Goal: Complete application form

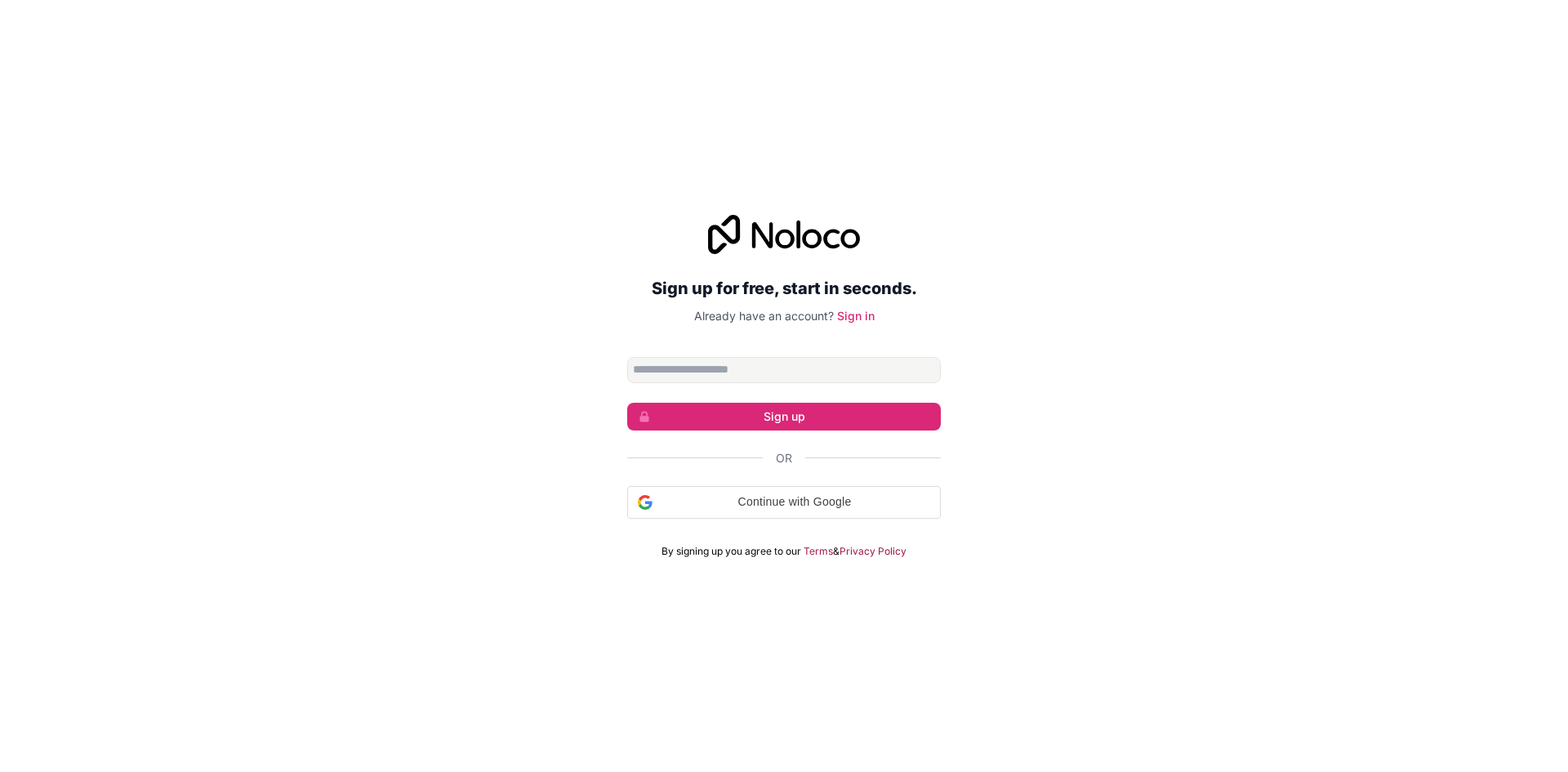
type input "**********"
click at [804, 502] on span "Continue with Google" at bounding box center [794, 501] width 271 height 17
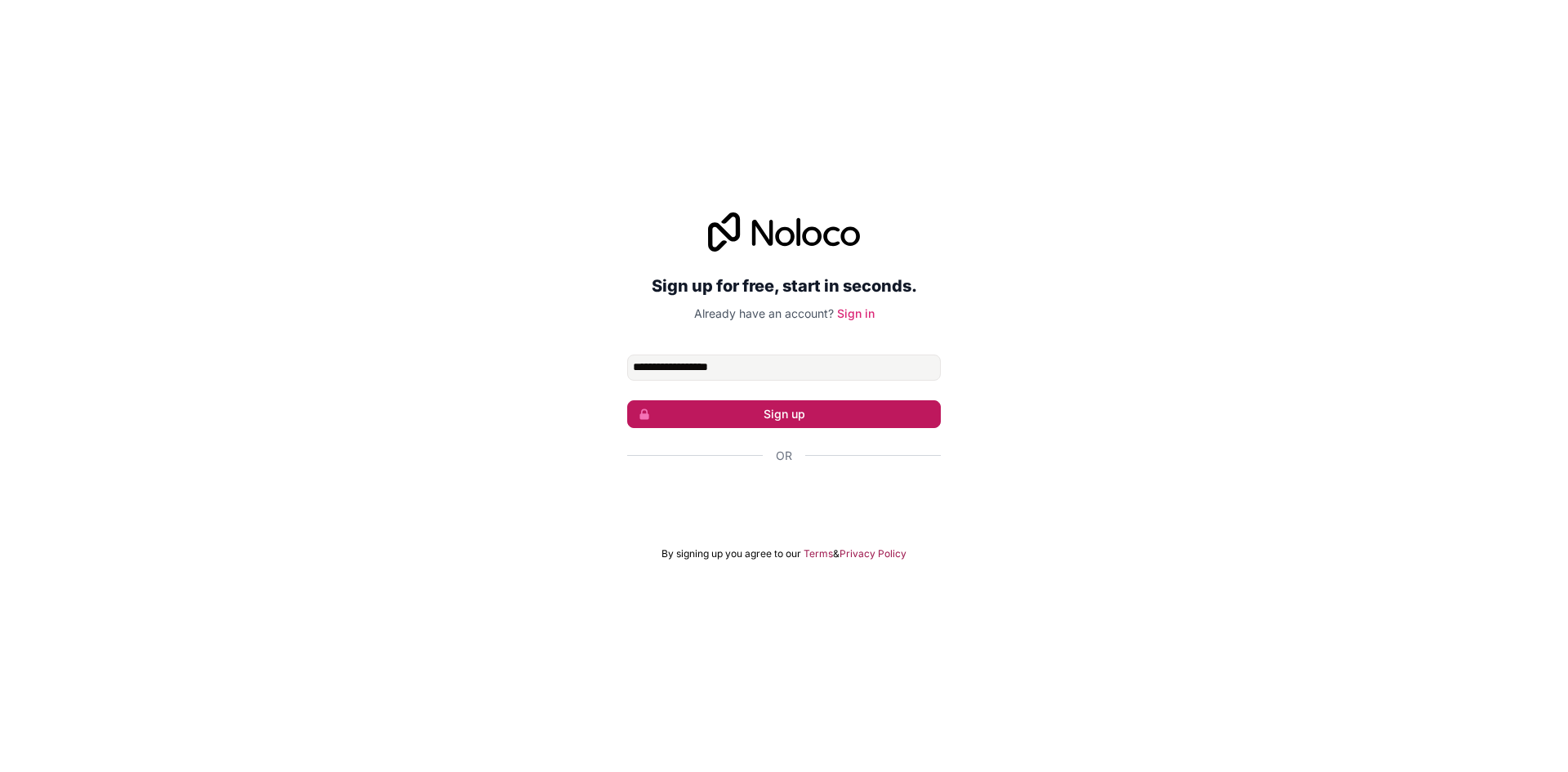
click at [800, 417] on button "Sign up" at bounding box center [783, 414] width 313 height 28
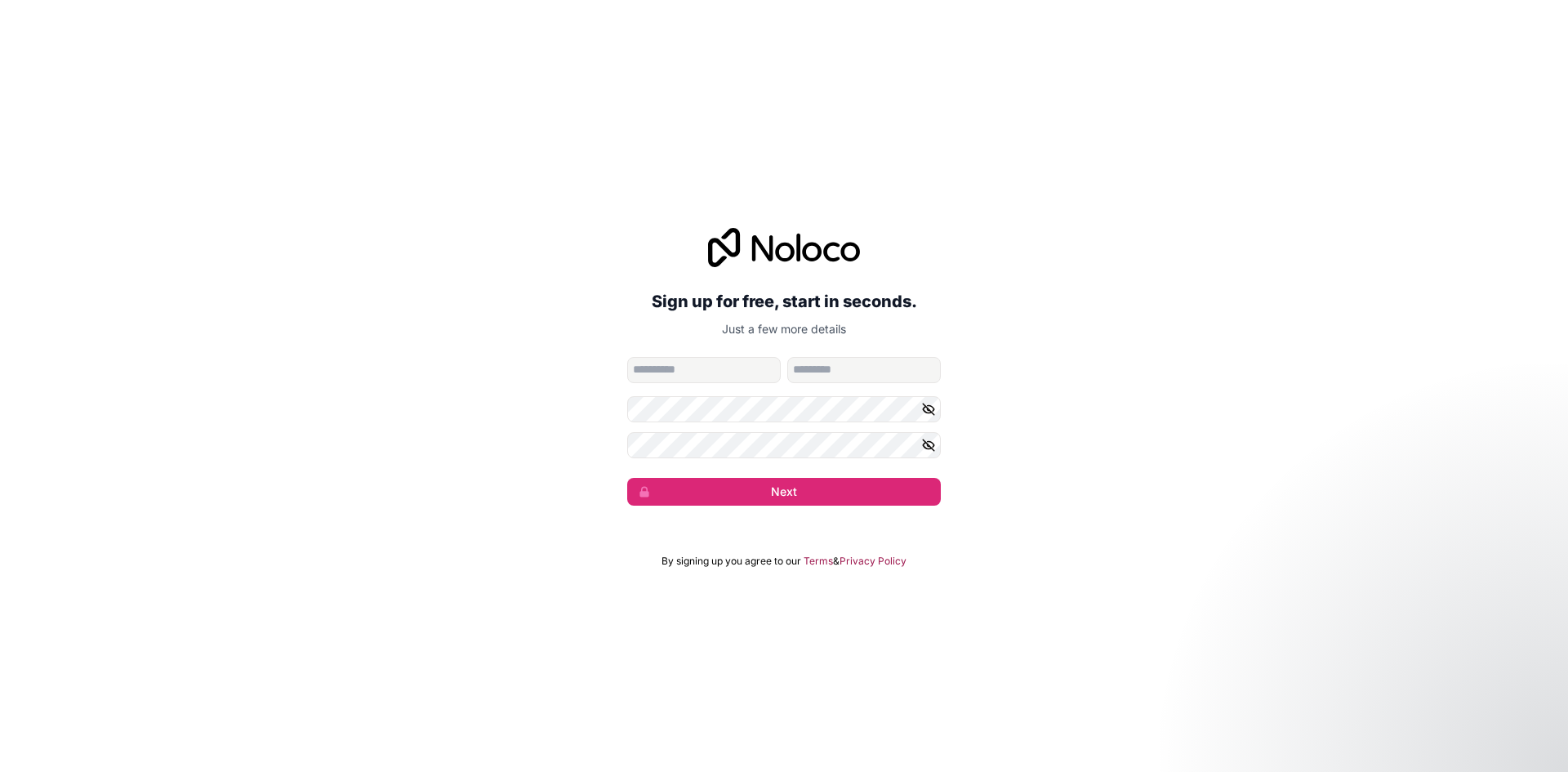
click at [695, 366] on input "given-name" at bounding box center [703, 370] width 153 height 26
type input "*****"
type input "*******"
click at [725, 488] on button "Next" at bounding box center [783, 491] width 313 height 28
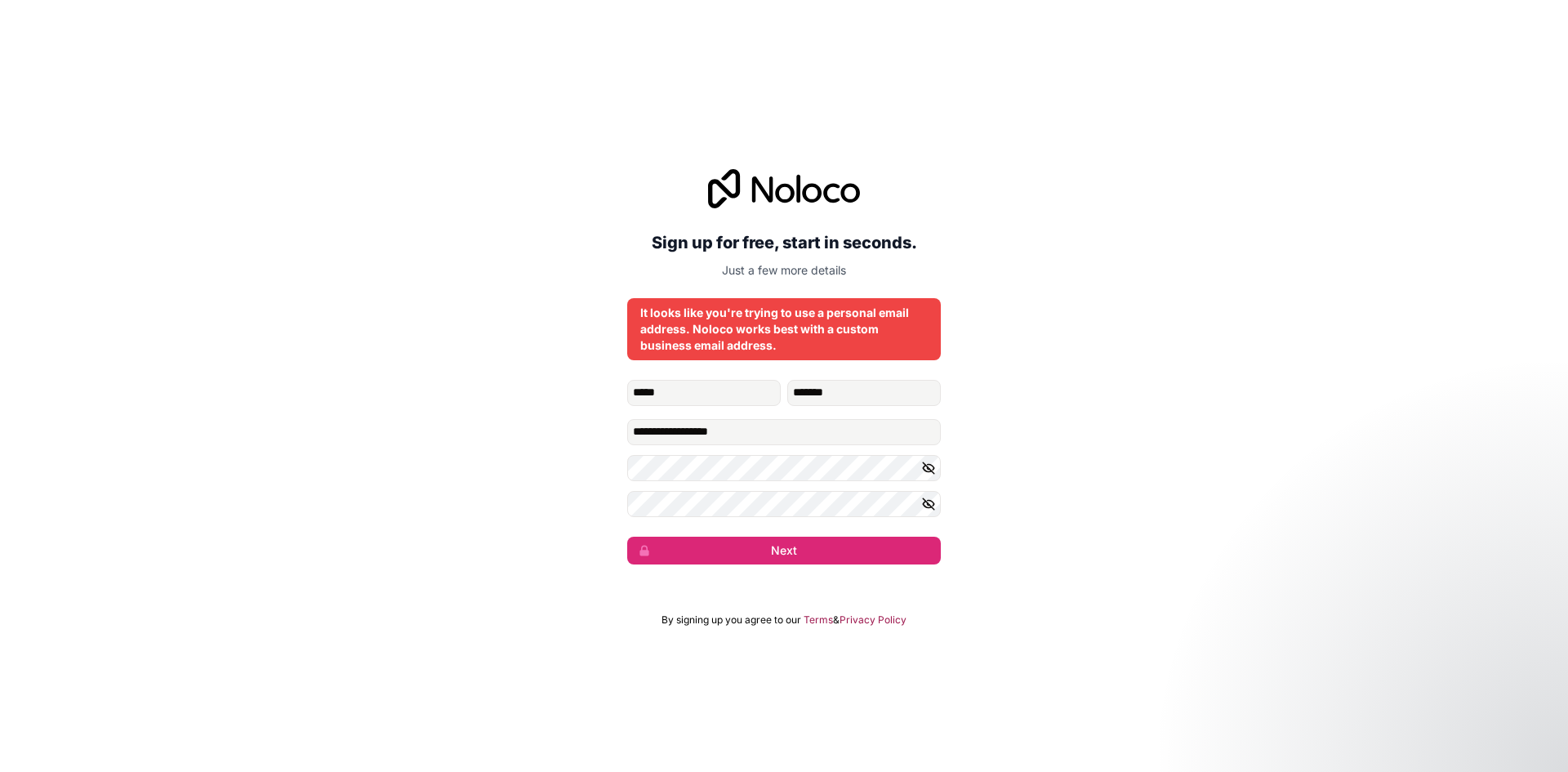
click at [926, 467] on icon "button" at bounding box center [928, 468] width 15 height 15
click at [928, 503] on icon "button" at bounding box center [927, 503] width 11 height 11
click at [772, 435] on input "**********" at bounding box center [783, 432] width 313 height 26
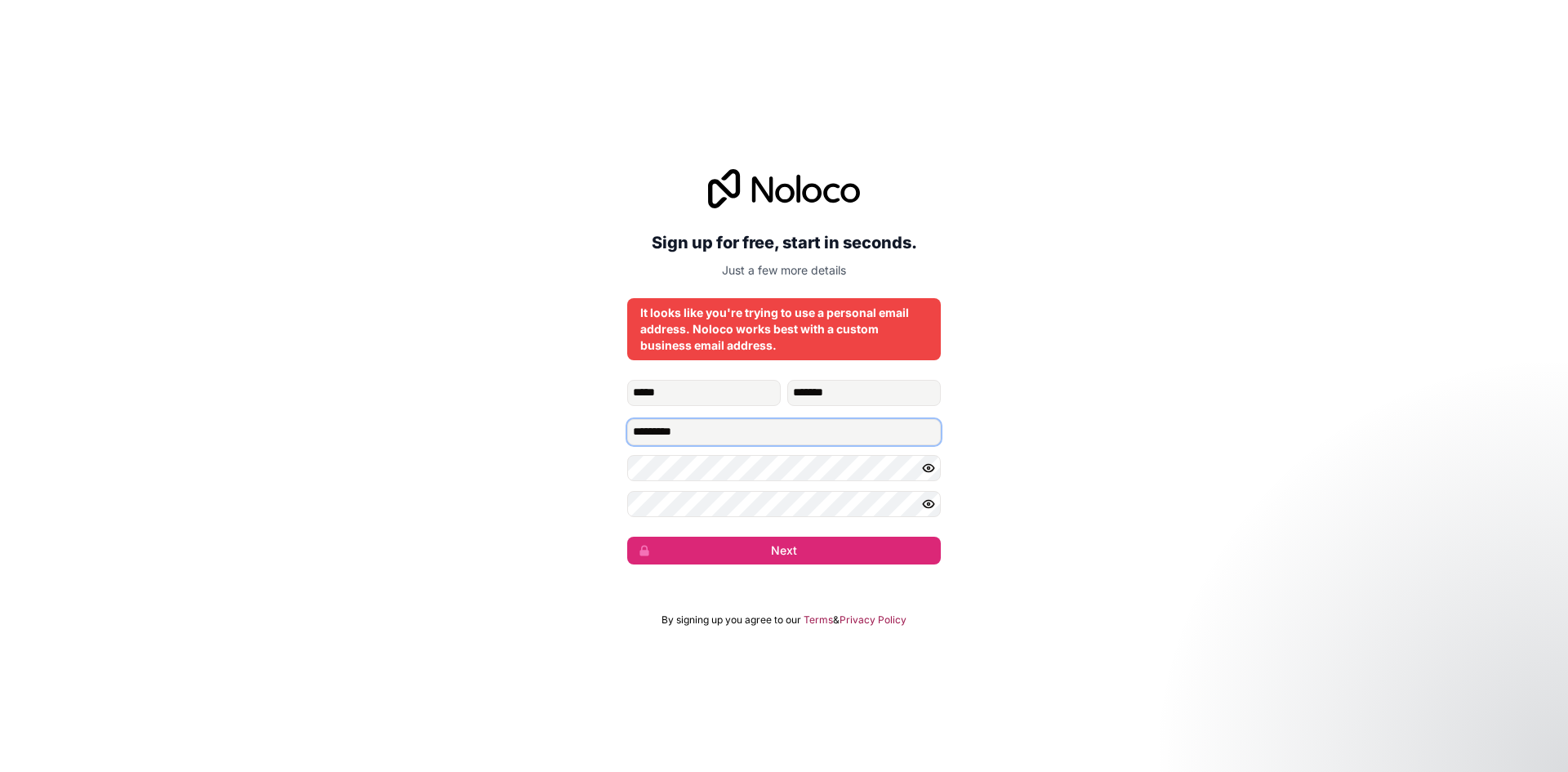
type input "**********"
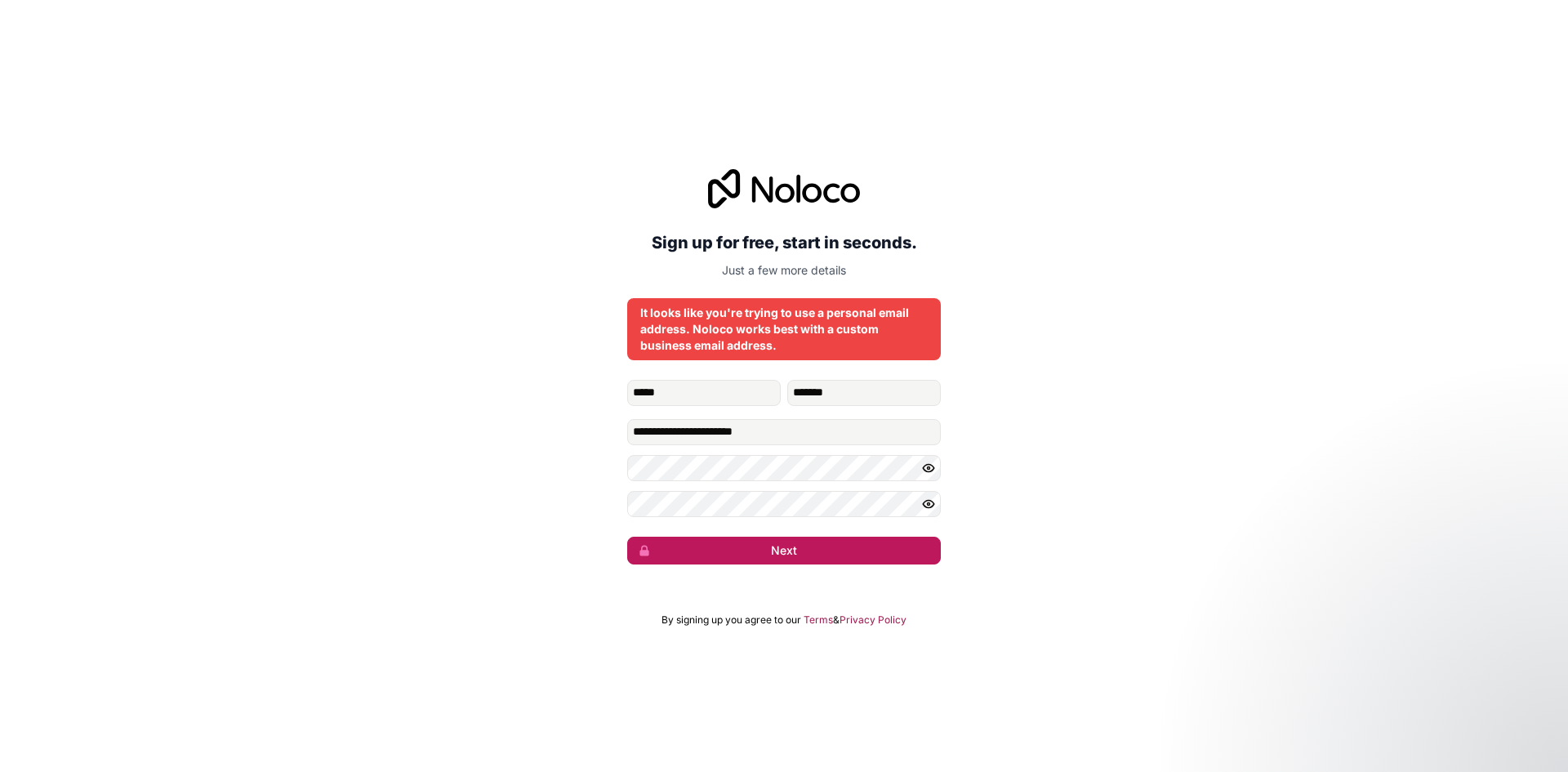
click at [774, 556] on button "Next" at bounding box center [783, 550] width 313 height 28
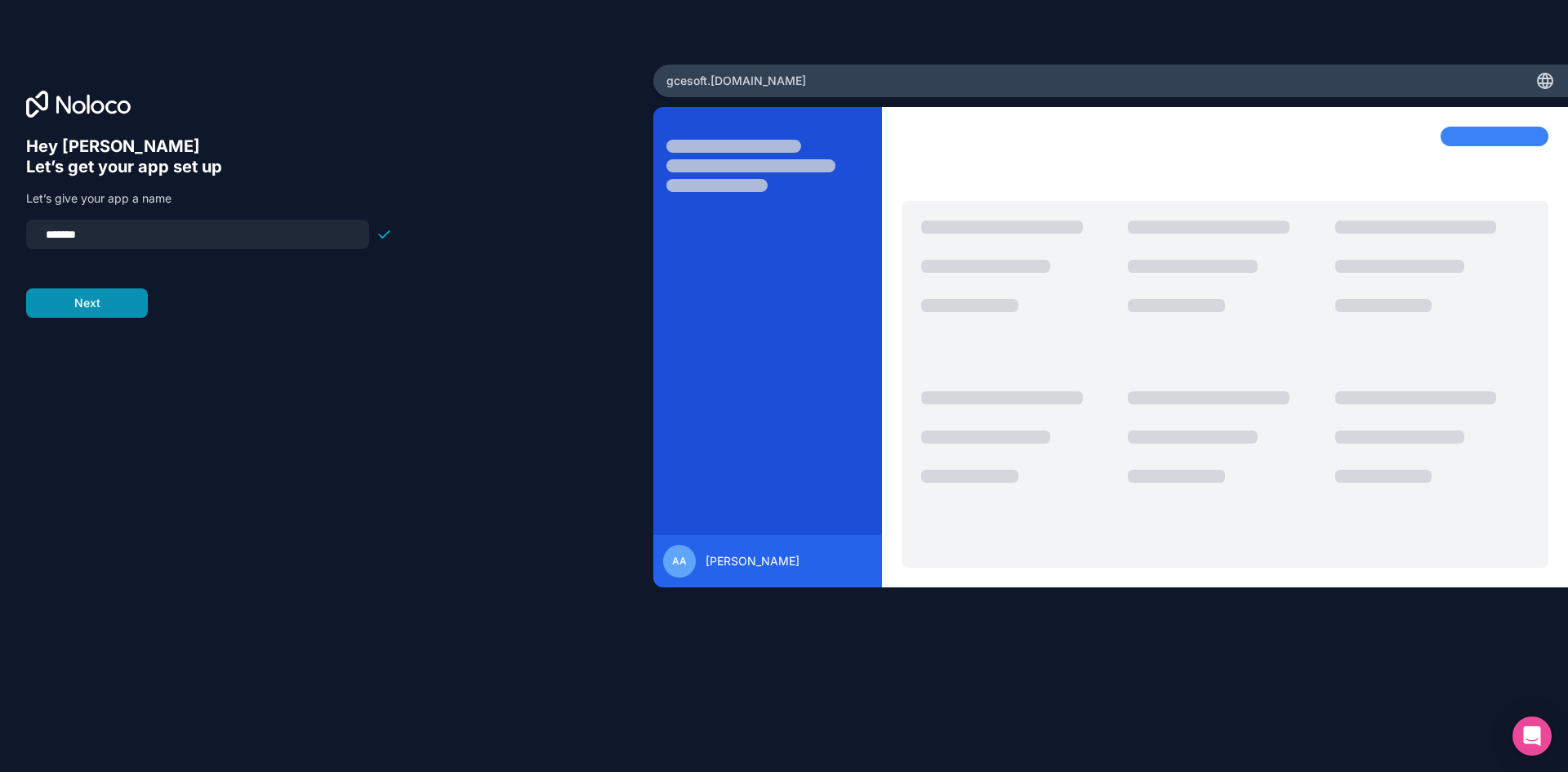
click at [118, 304] on button "Next" at bounding box center [87, 303] width 121 height 30
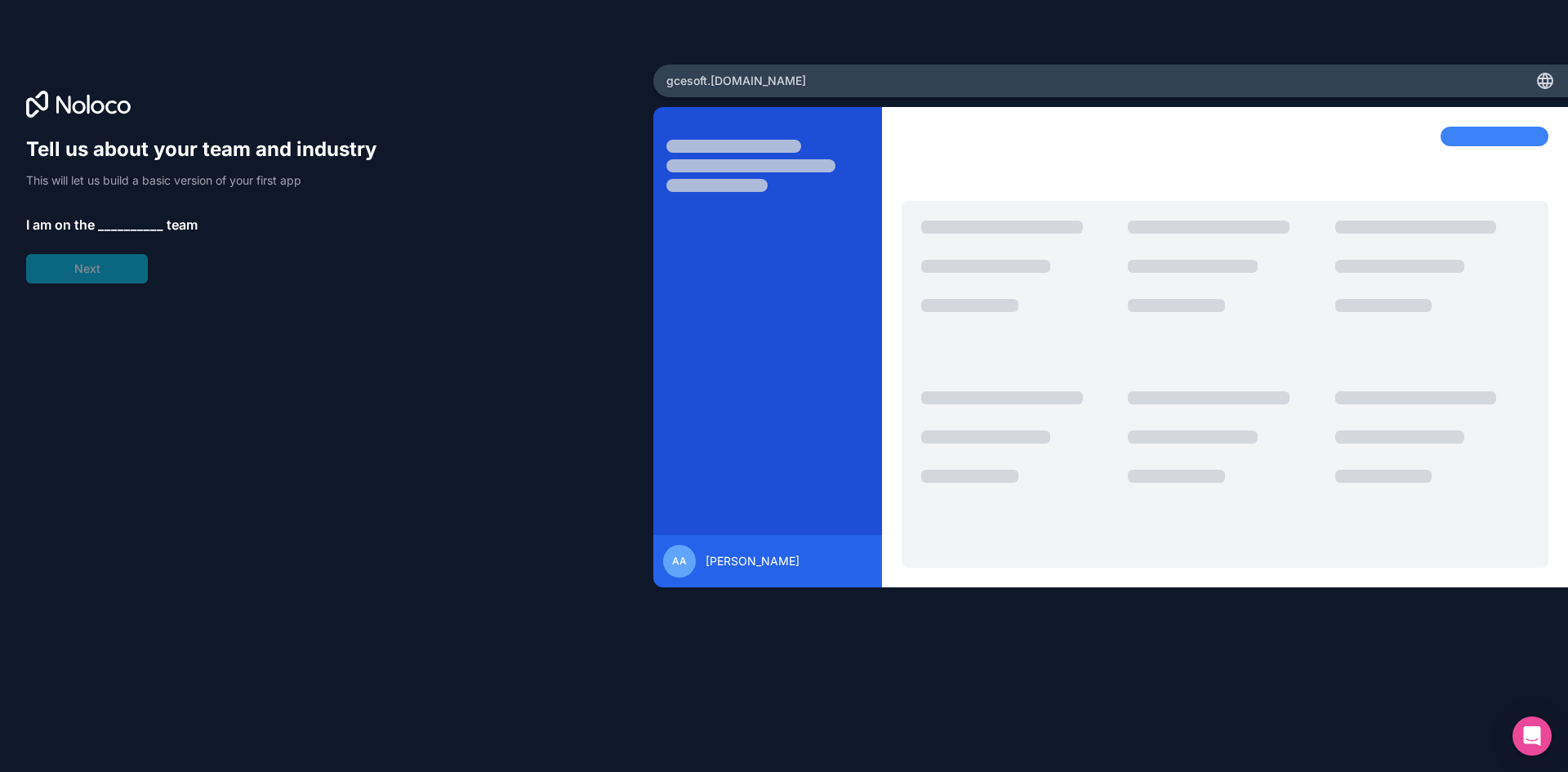
click at [103, 268] on div "Tell us about your team and industry This will let us build a basic version of …" at bounding box center [209, 210] width 366 height 147
click at [129, 220] on span "__________" at bounding box center [130, 225] width 66 height 20
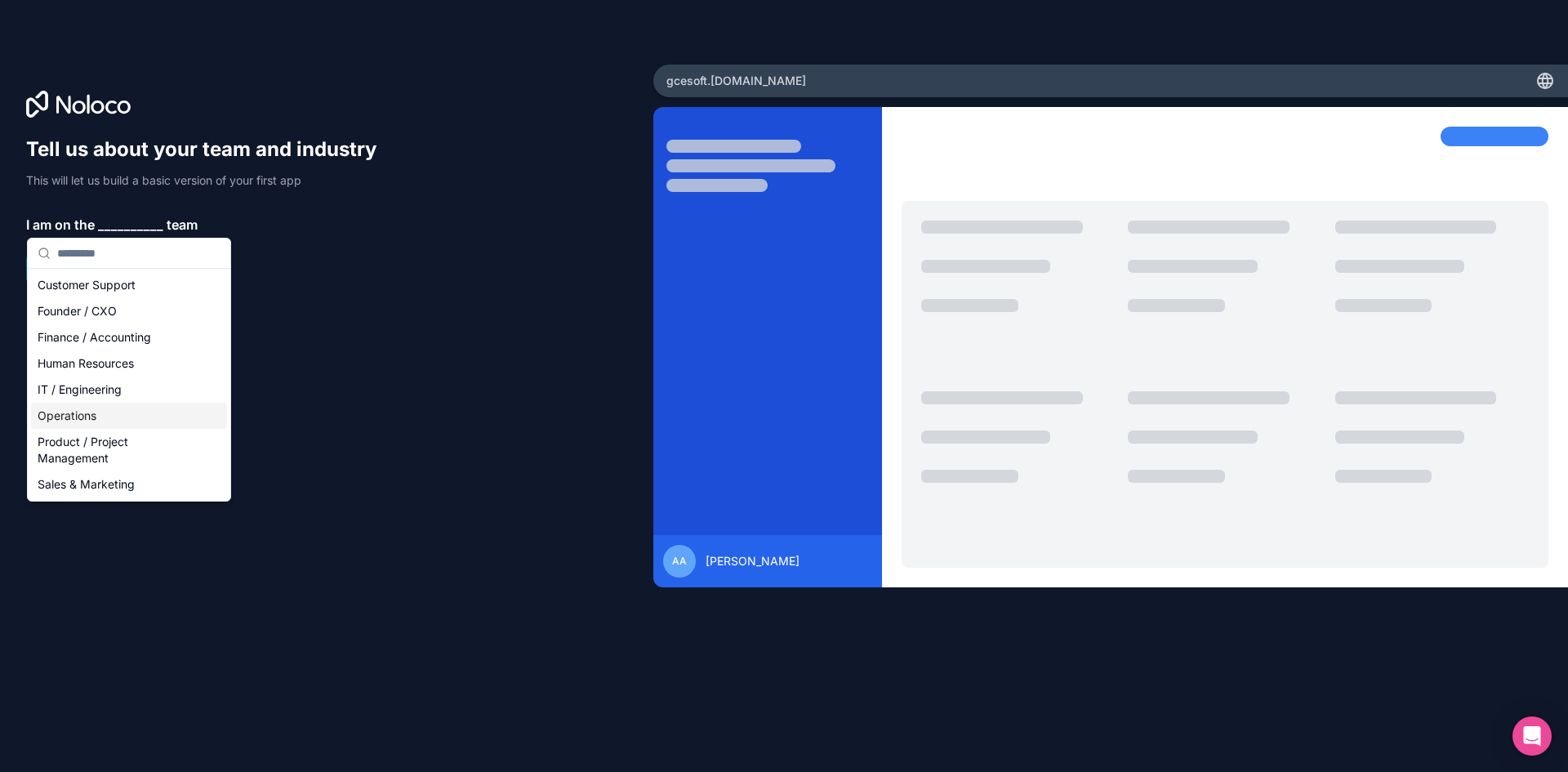
click at [100, 414] on div "Operations" at bounding box center [128, 416] width 196 height 26
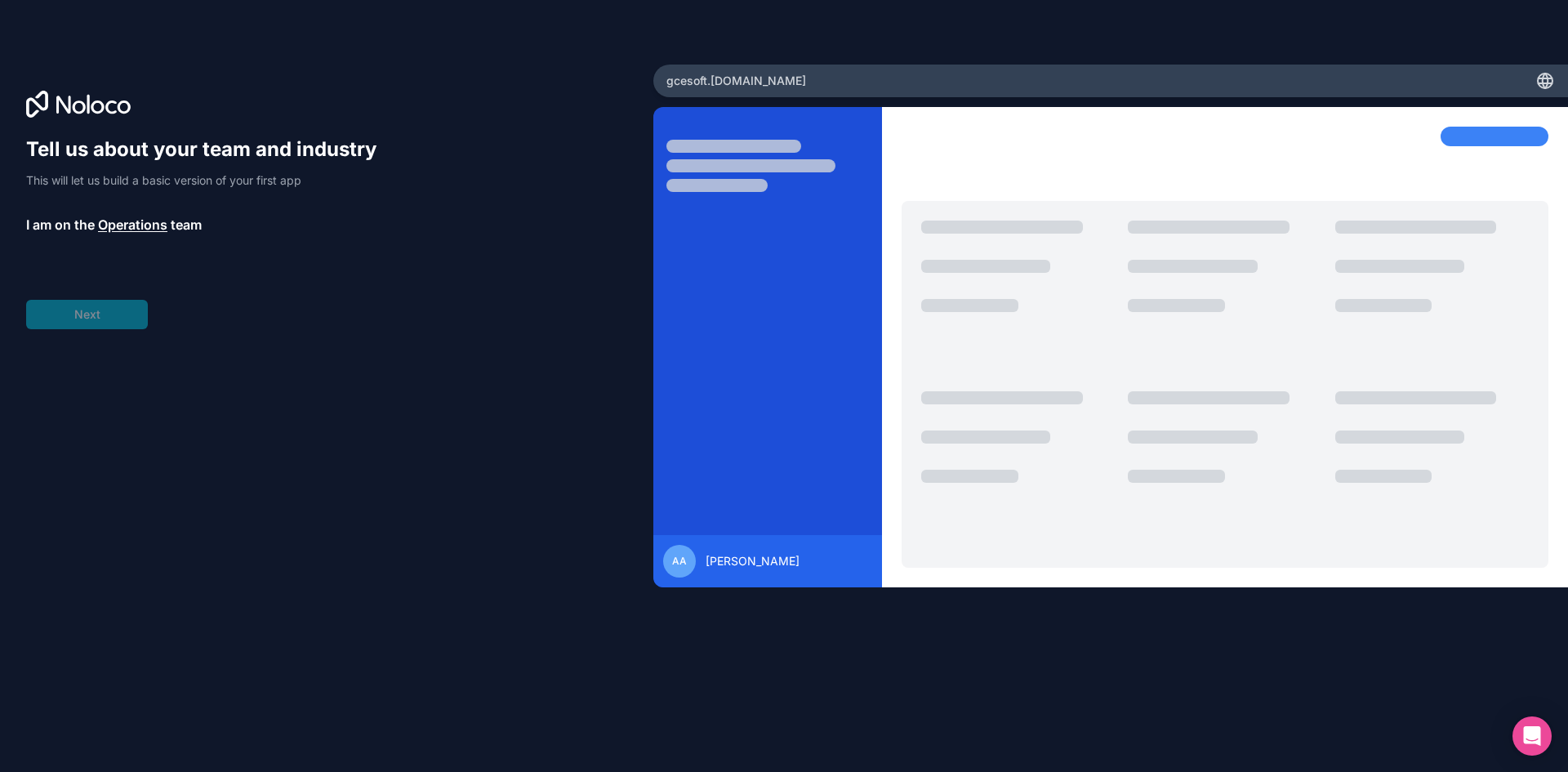
click at [112, 312] on div "Tell us about your team and industry This will let us build a basic version of …" at bounding box center [209, 233] width 366 height 193
click at [123, 268] on span "__________" at bounding box center [136, 271] width 66 height 20
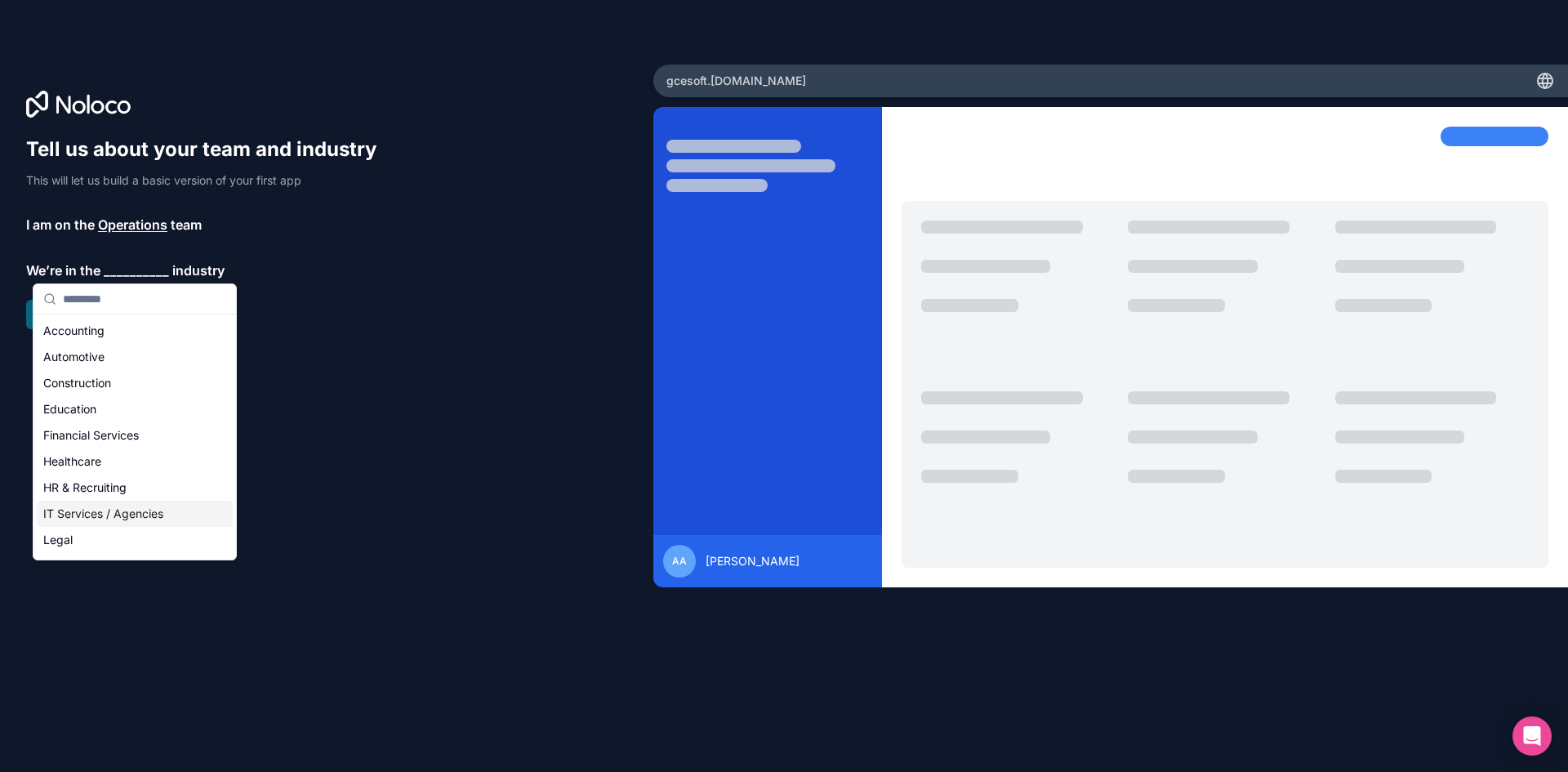
click at [98, 509] on div "IT Services / Agencies" at bounding box center [134, 513] width 196 height 26
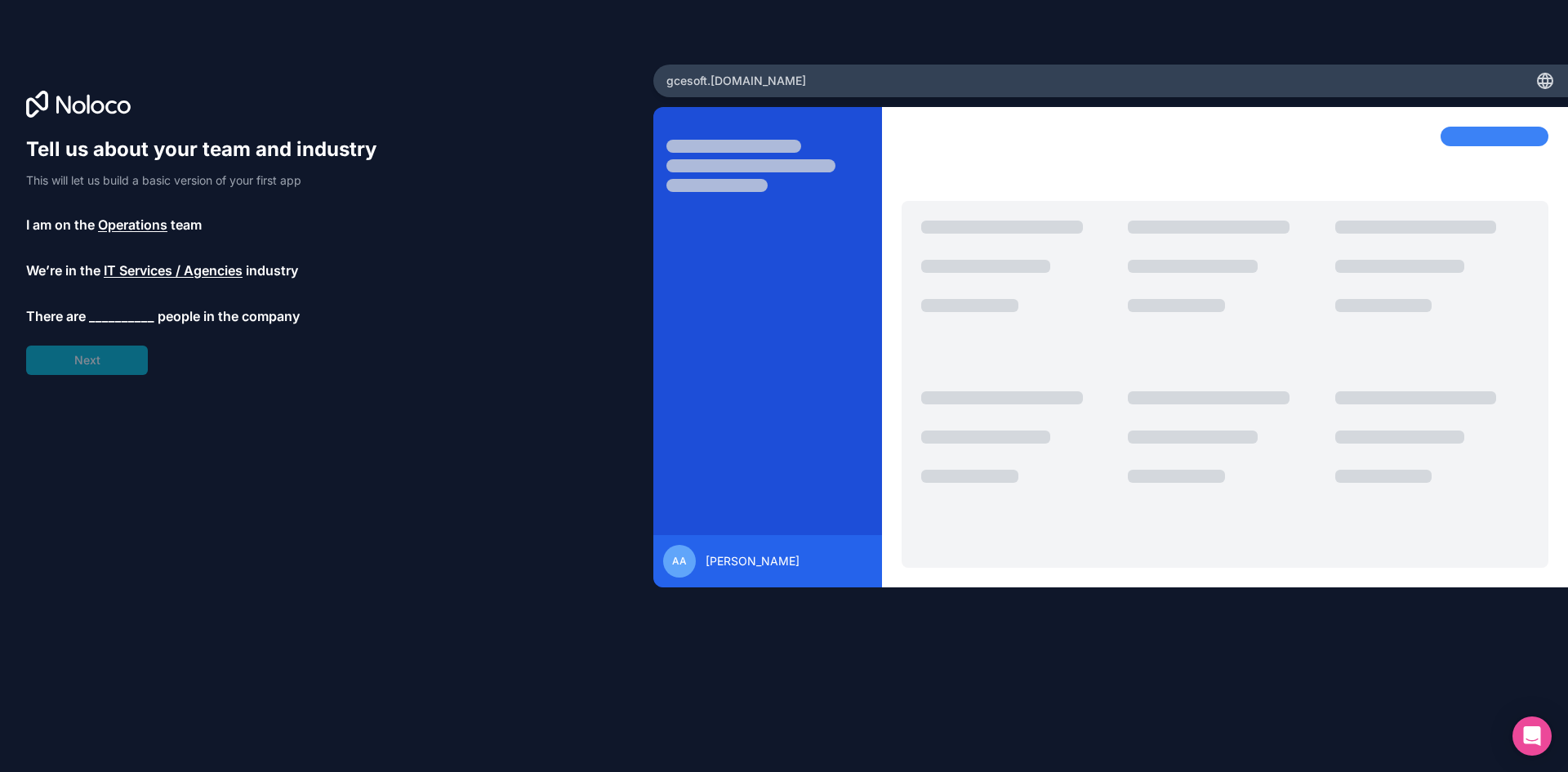
click at [134, 311] on span "__________" at bounding box center [121, 316] width 66 height 20
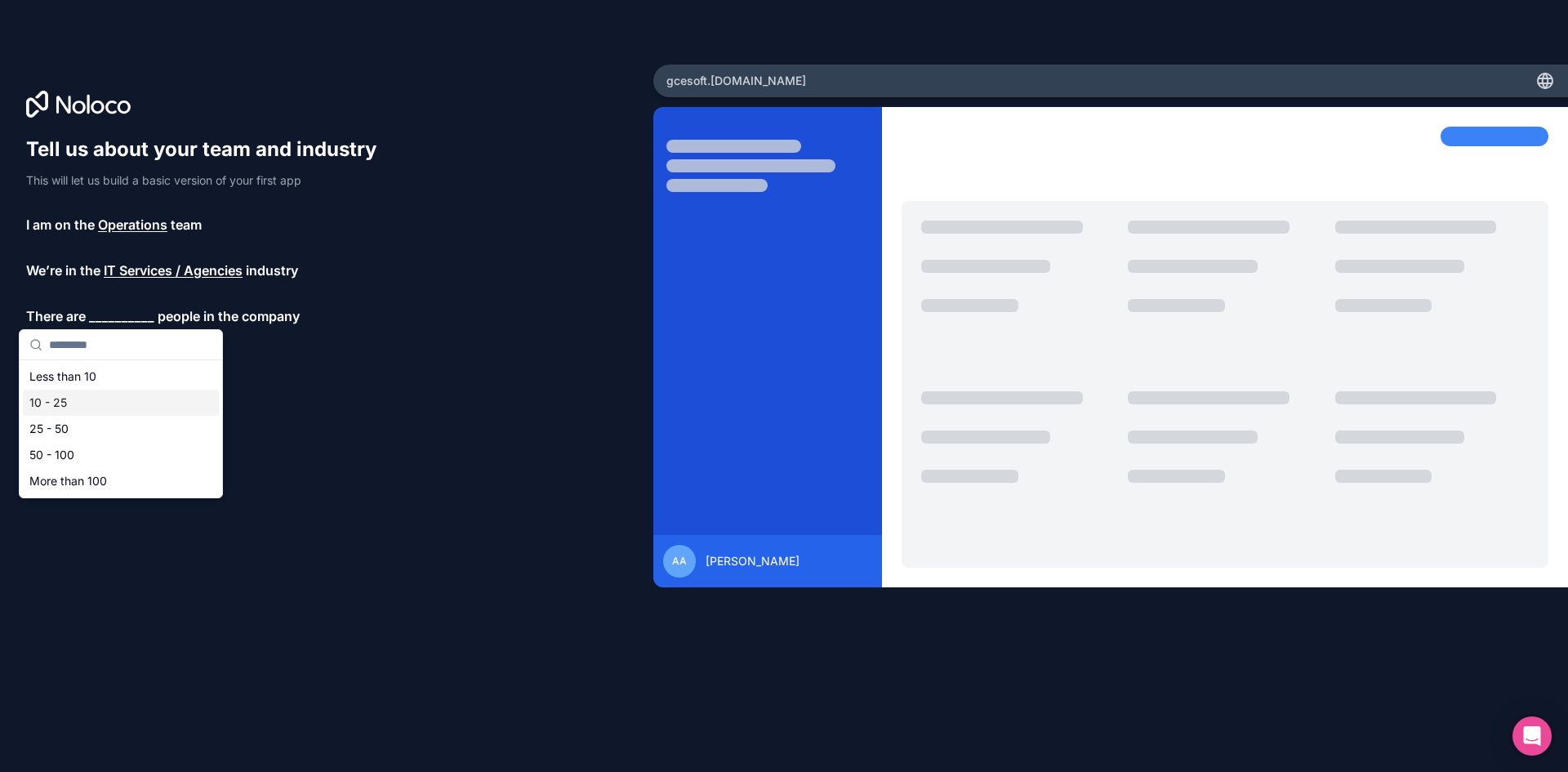
click at [120, 394] on div "10 - 25" at bounding box center [120, 402] width 196 height 26
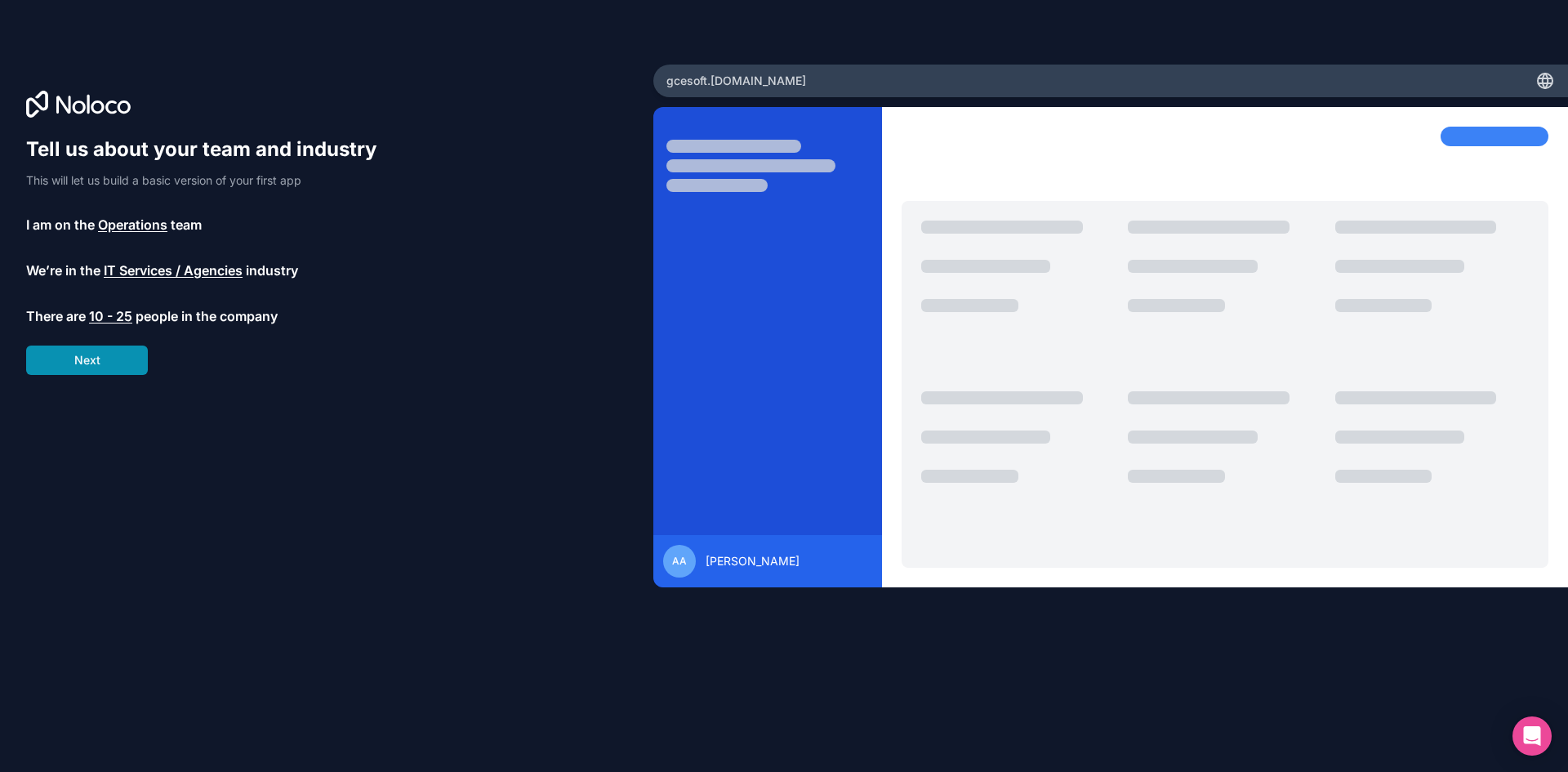
click at [109, 356] on button "Next" at bounding box center [87, 360] width 121 height 30
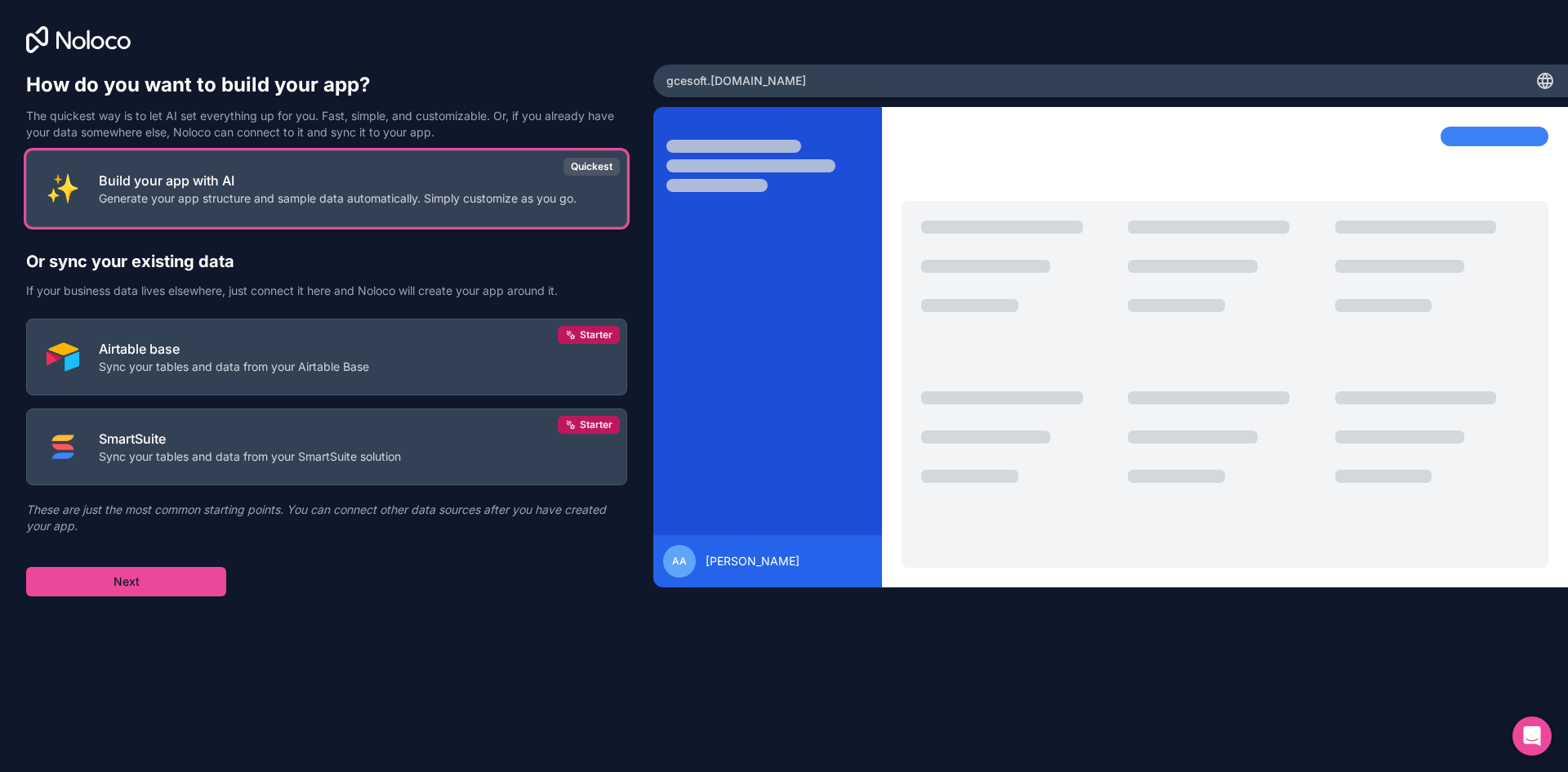
click at [329, 199] on p "Generate your app structure and sample data automatically. Simply customize as …" at bounding box center [337, 198] width 478 height 16
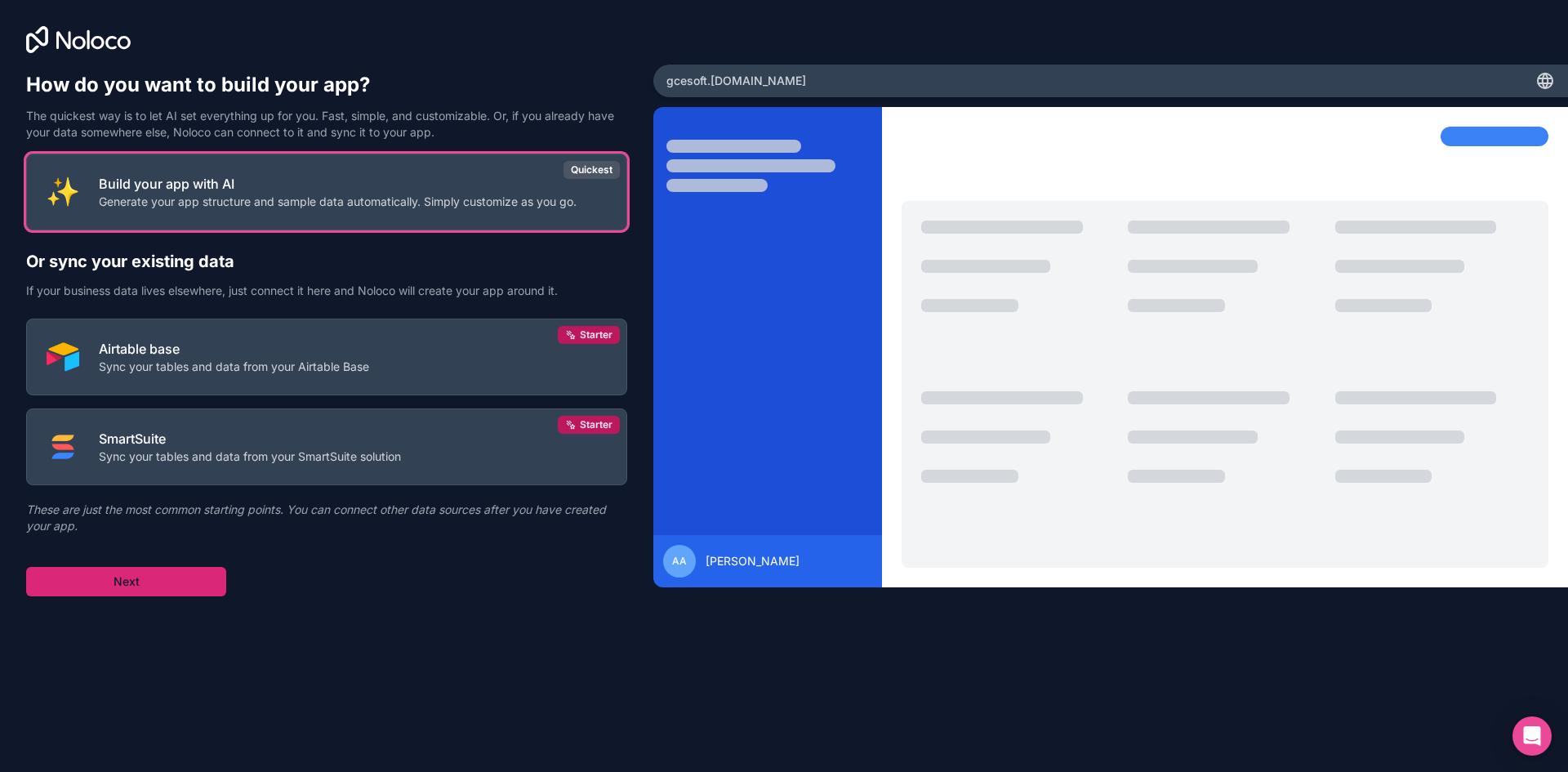
click at [186, 585] on button "Next" at bounding box center [125, 582] width 200 height 30
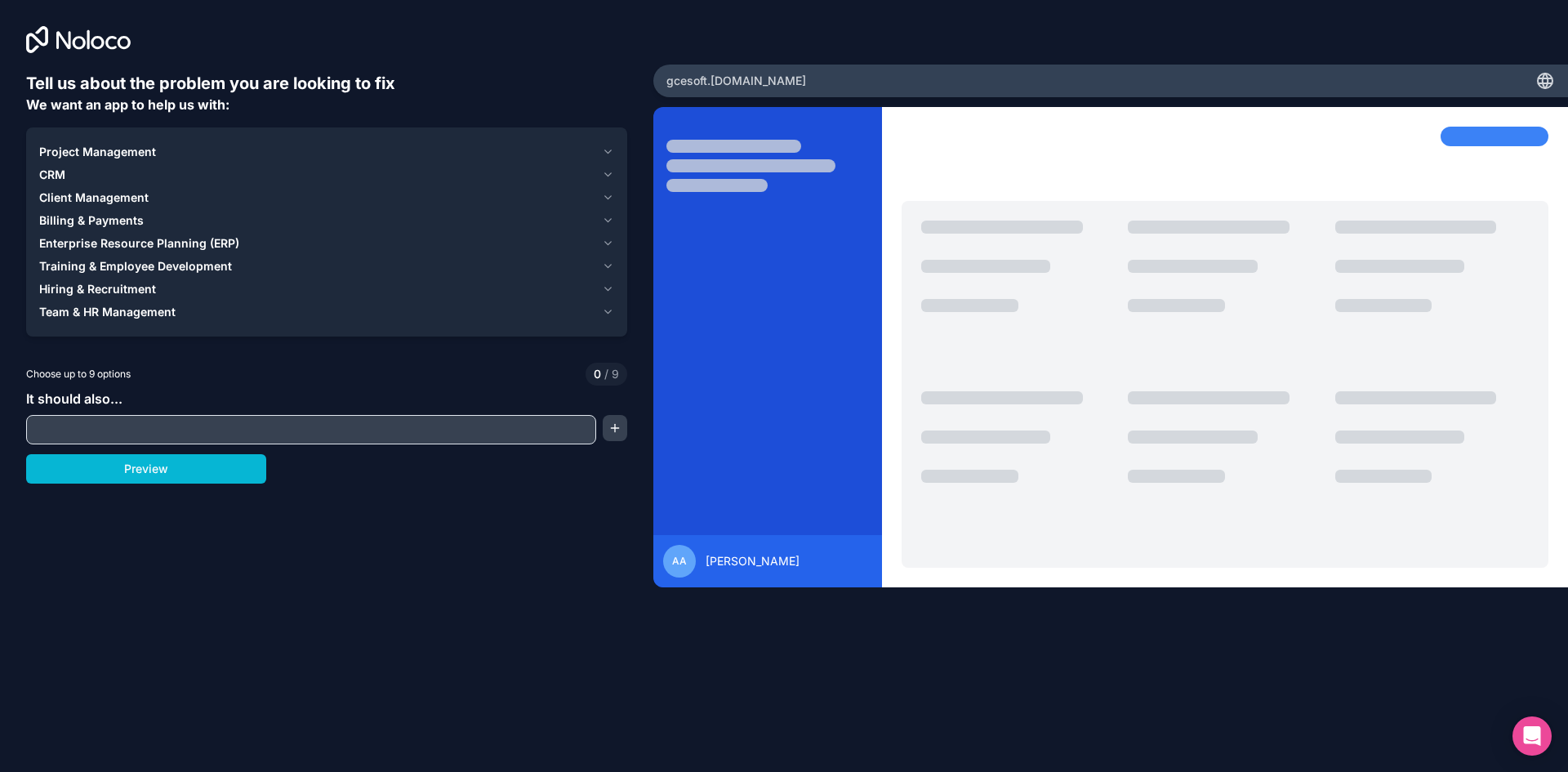
click at [216, 438] on input "text" at bounding box center [310, 429] width 562 height 23
click at [53, 175] on span "CRM" at bounding box center [52, 174] width 26 height 16
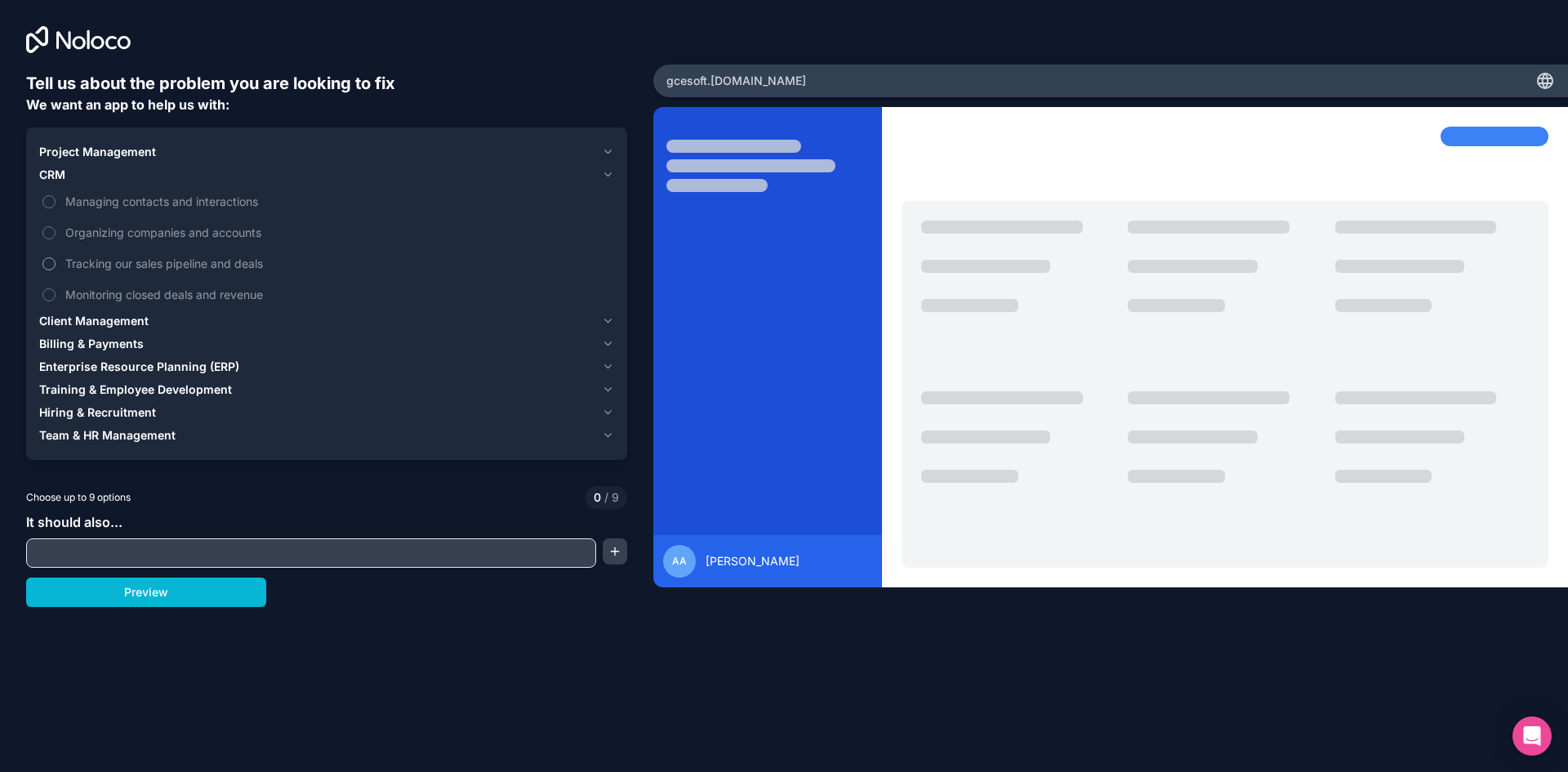
click at [121, 265] on span "Tracking our sales pipeline and deals" at bounding box center [338, 263] width 545 height 17
click at [56, 265] on button "Tracking our sales pipeline and deals" at bounding box center [49, 264] width 13 height 13
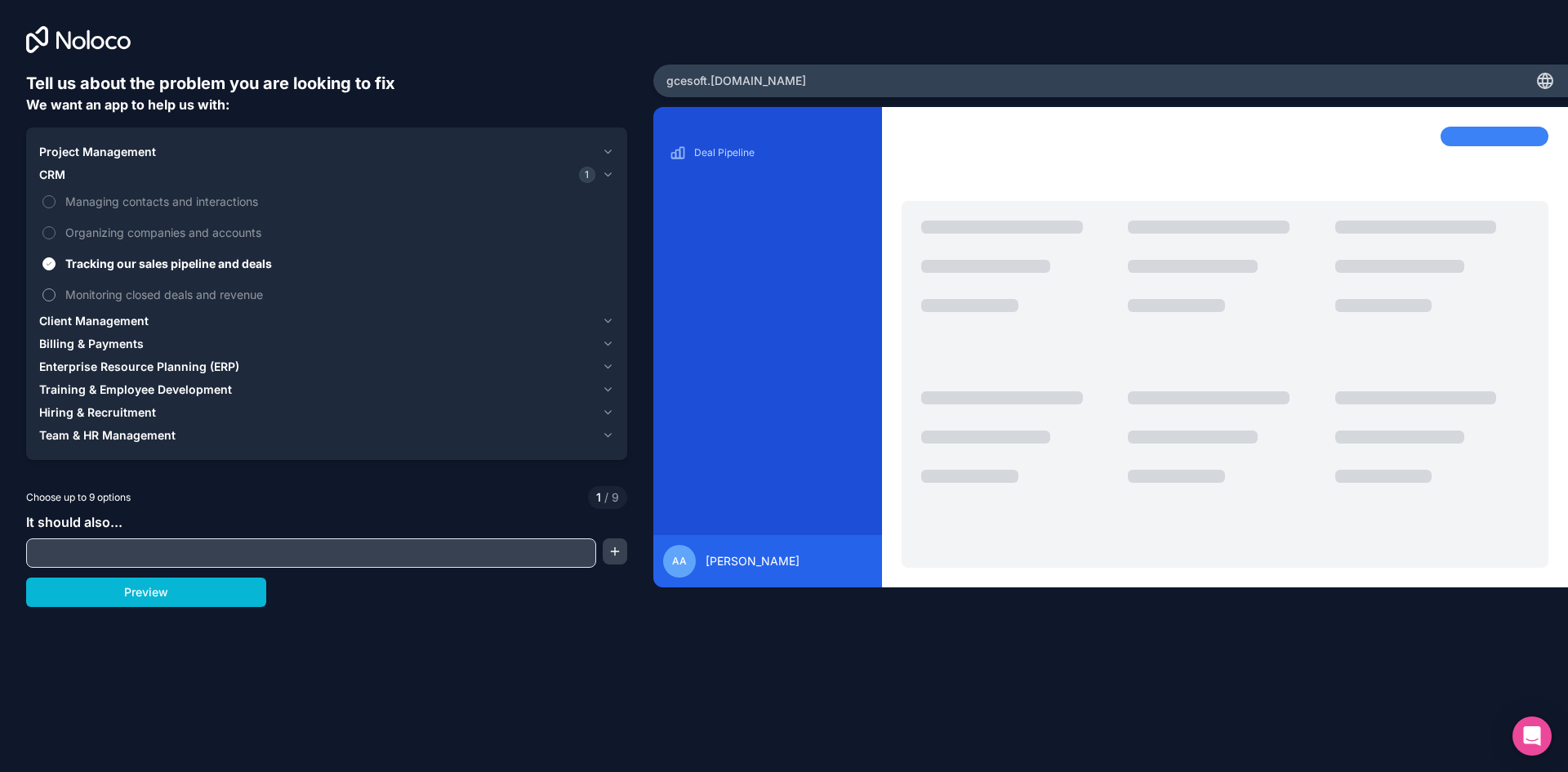
click at [120, 290] on span "Monitoring closed deals and revenue" at bounding box center [338, 293] width 545 height 17
click at [56, 290] on button "Monitoring closed deals and revenue" at bounding box center [49, 294] width 13 height 13
click at [118, 242] on label "Organizing companies and accounts" at bounding box center [326, 232] width 575 height 30
click at [56, 239] on button "Organizing companies and accounts" at bounding box center [49, 232] width 13 height 13
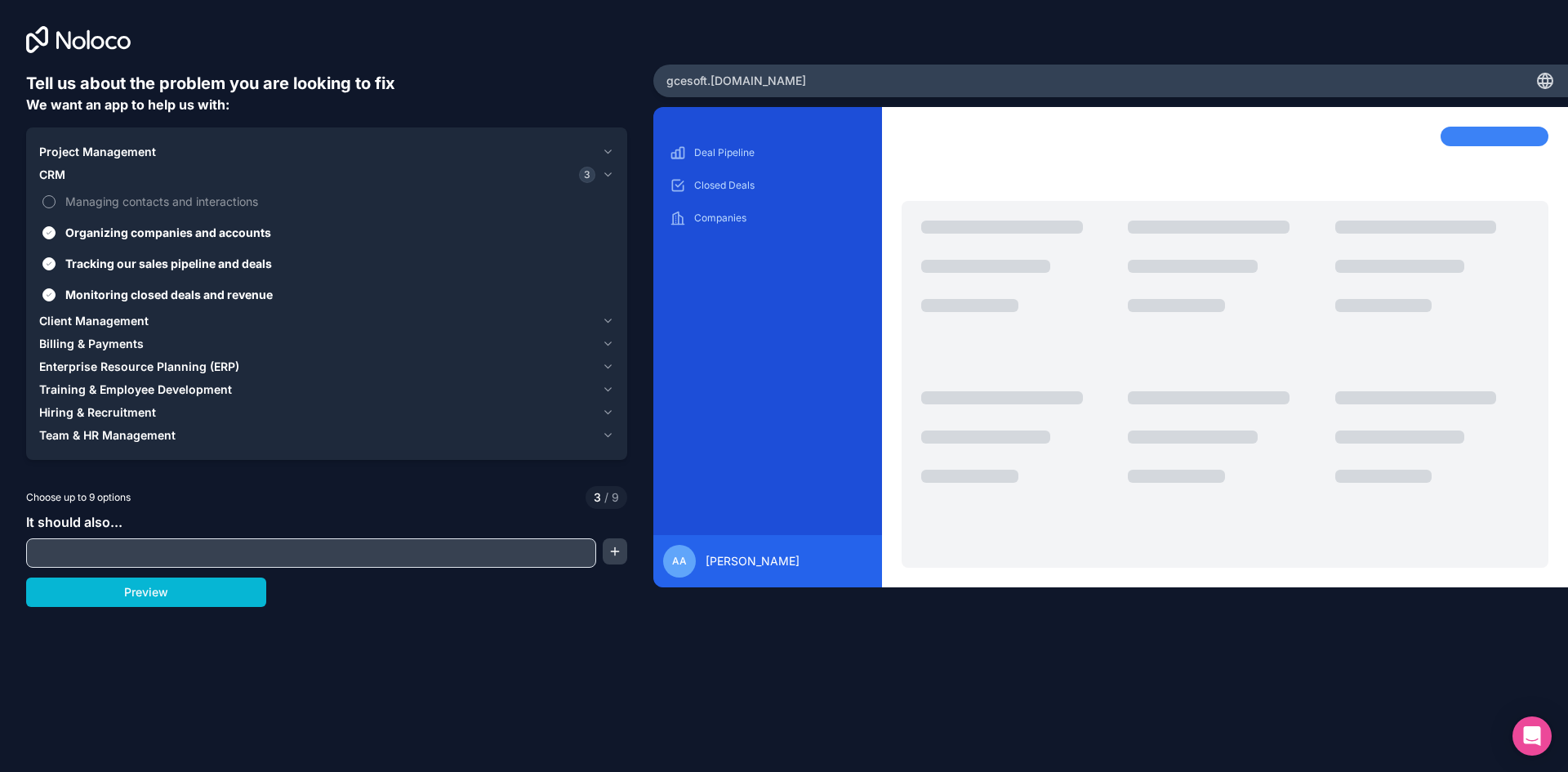
click at [124, 207] on span "Managing contacts and interactions" at bounding box center [338, 201] width 545 height 17
click at [56, 207] on button "Managing contacts and interactions" at bounding box center [49, 201] width 13 height 13
click at [107, 322] on span "Client Management" at bounding box center [94, 320] width 109 height 16
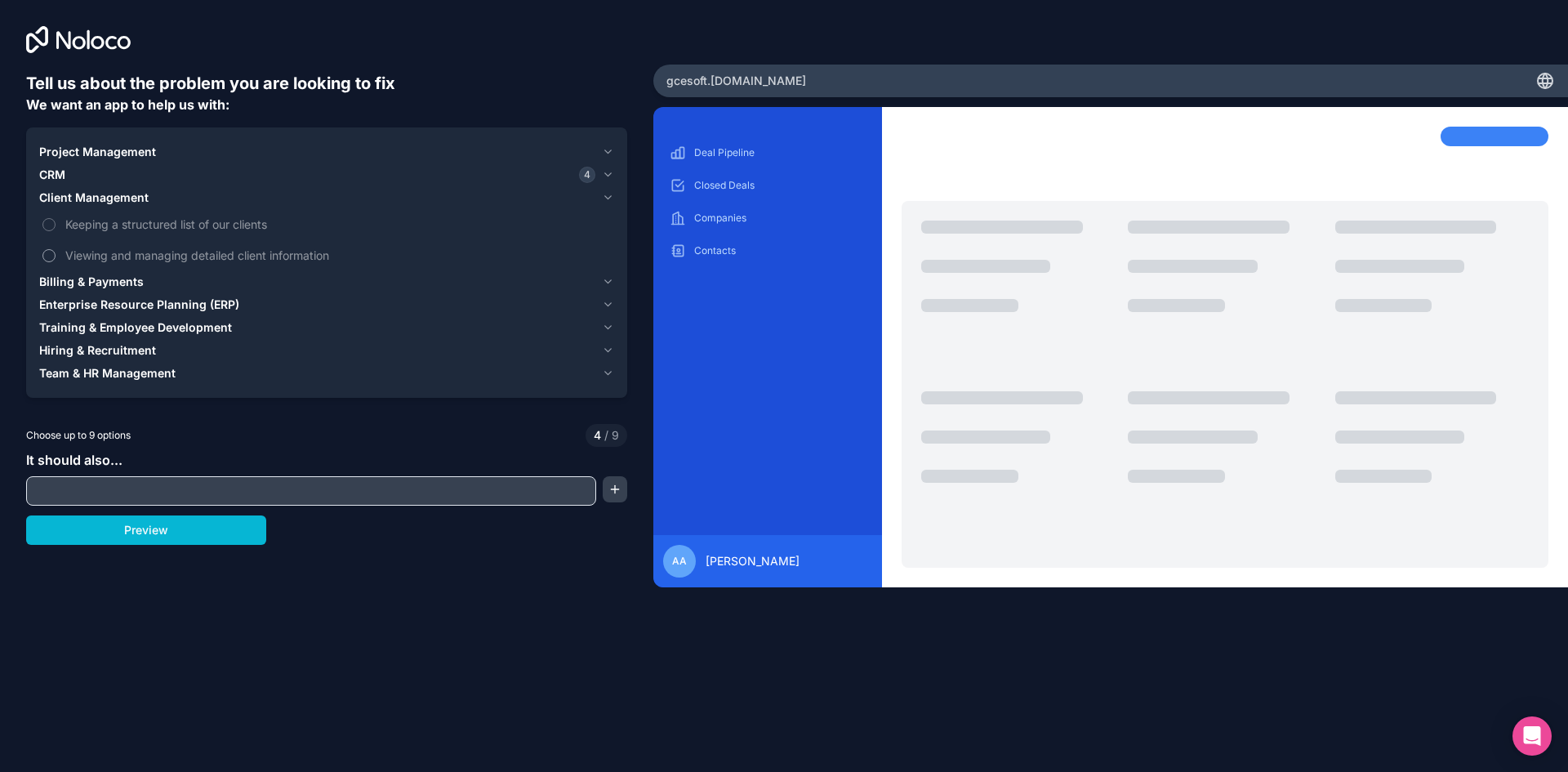
click at [101, 258] on span "Viewing and managing detailed client information" at bounding box center [338, 255] width 545 height 17
click at [56, 258] on button "Viewing and managing detailed client information" at bounding box center [49, 255] width 13 height 13
click at [111, 228] on span "Keeping a structured list of our clients" at bounding box center [338, 224] width 545 height 17
click at [56, 228] on button "Keeping a structured list of our clients" at bounding box center [49, 224] width 13 height 13
click at [107, 280] on span "Billing & Payments" at bounding box center [91, 282] width 104 height 16
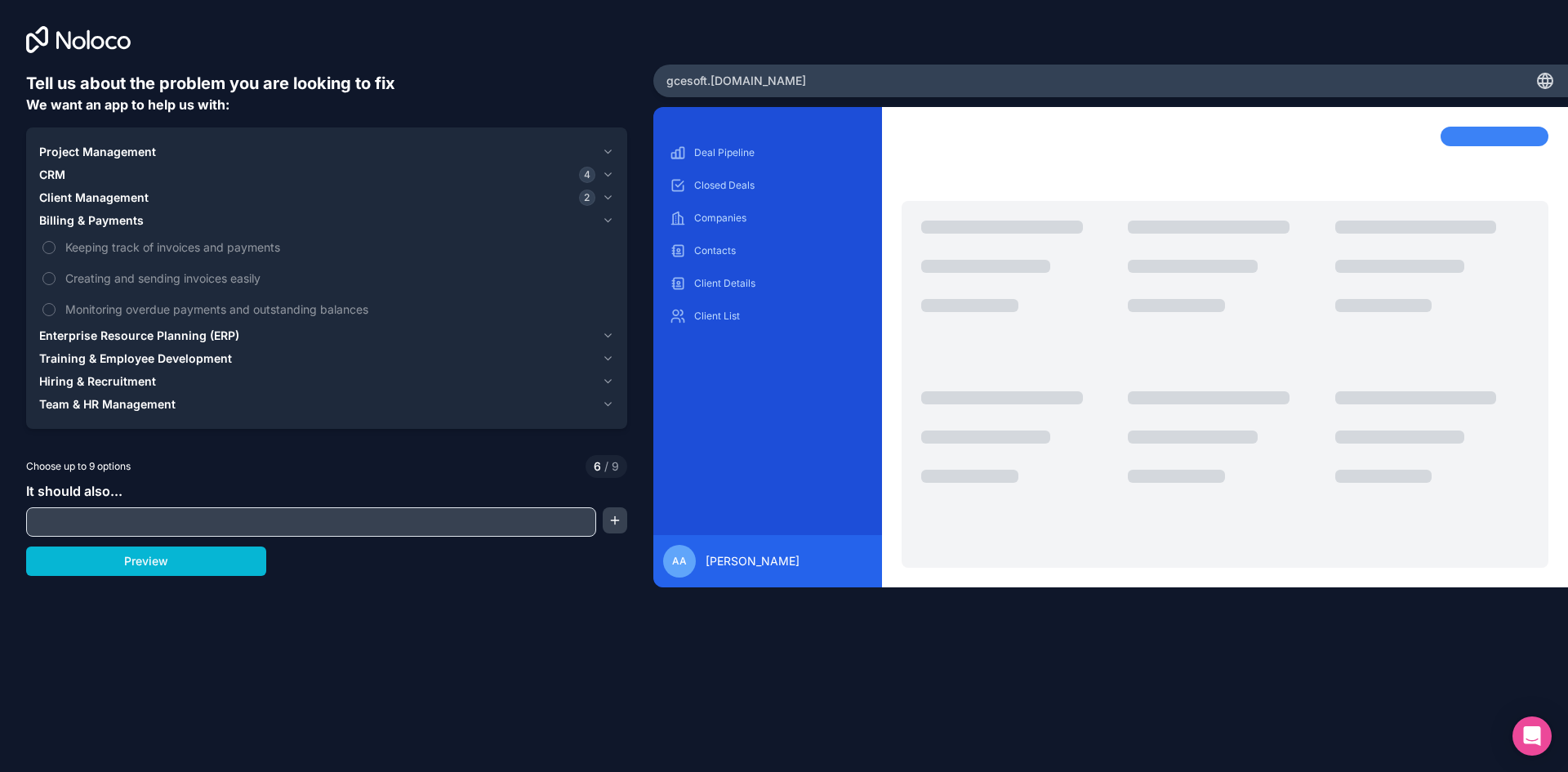
click at [116, 356] on span "Training & Employee Development" at bounding box center [135, 358] width 193 height 16
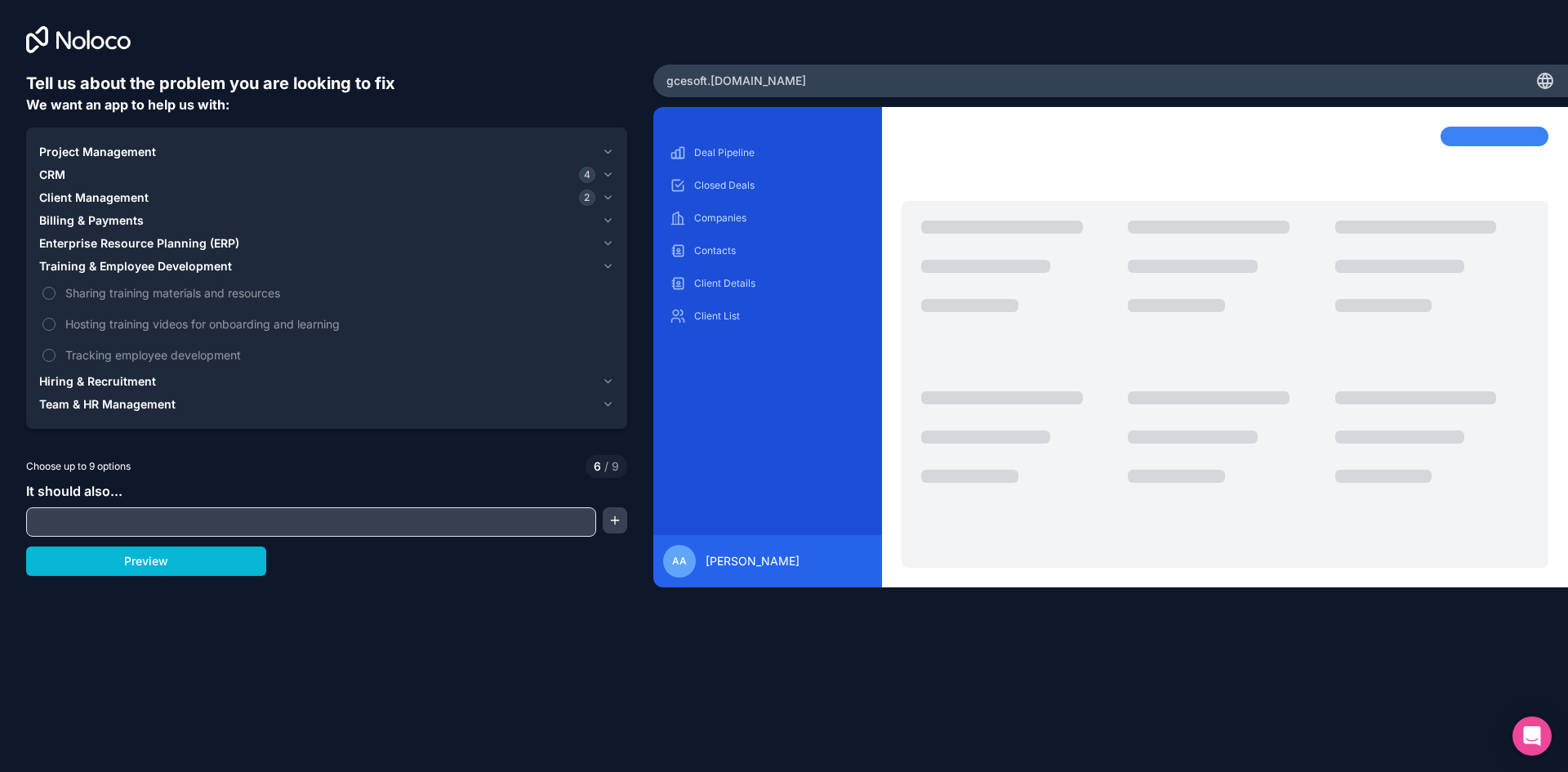
click at [108, 247] on span "Enterprise Resource Planning (ERP)" at bounding box center [138, 243] width 200 height 16
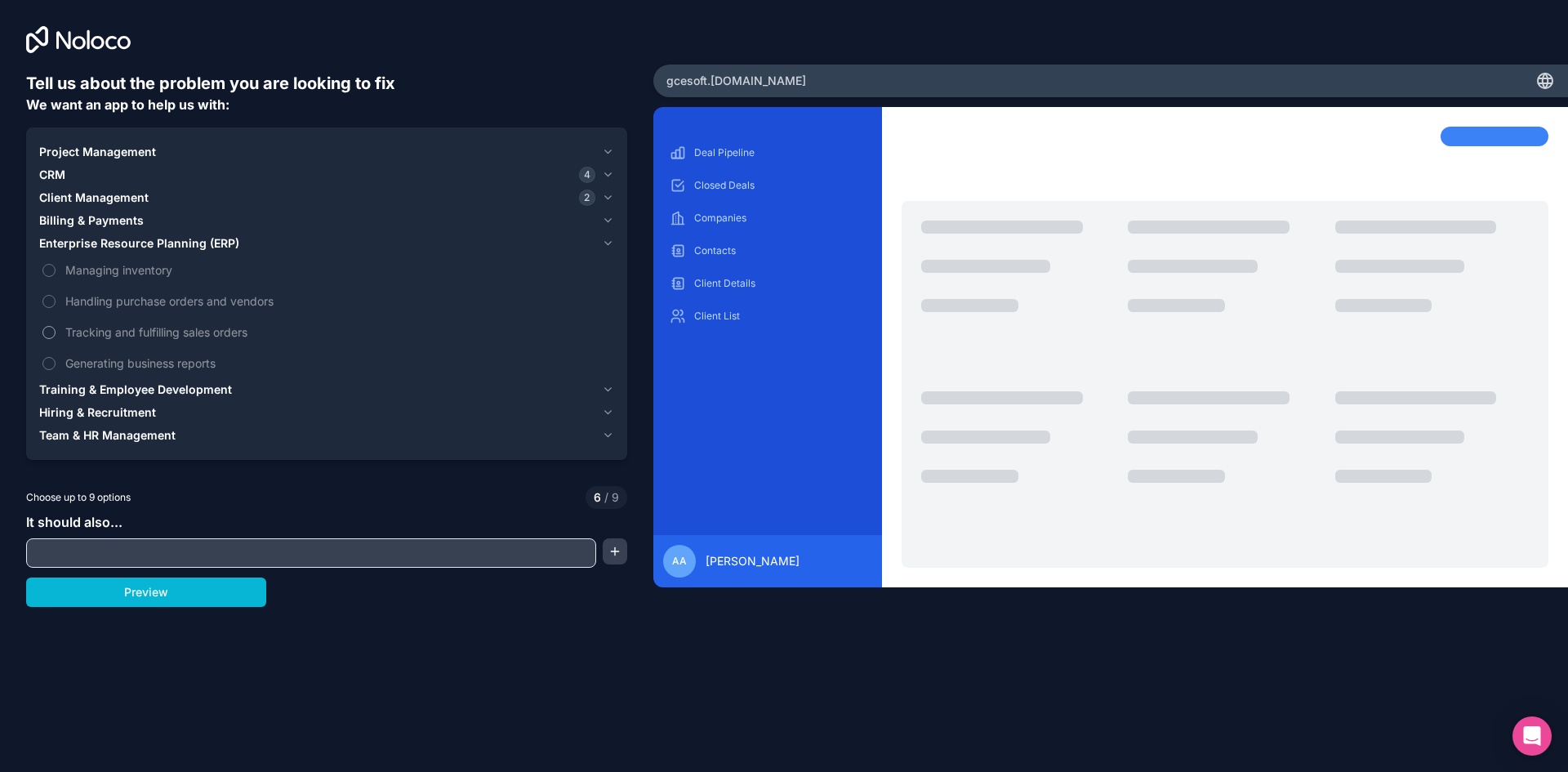
click at [124, 334] on span "Tracking and fulfilling sales orders" at bounding box center [338, 331] width 545 height 17
click at [56, 334] on button "Tracking and fulfilling sales orders" at bounding box center [49, 331] width 13 height 13
click at [123, 360] on span "Generating business reports" at bounding box center [338, 362] width 545 height 17
click at [56, 360] on button "Generating business reports" at bounding box center [49, 363] width 13 height 13
click at [135, 389] on span "Training & Employee Development" at bounding box center [135, 389] width 193 height 16
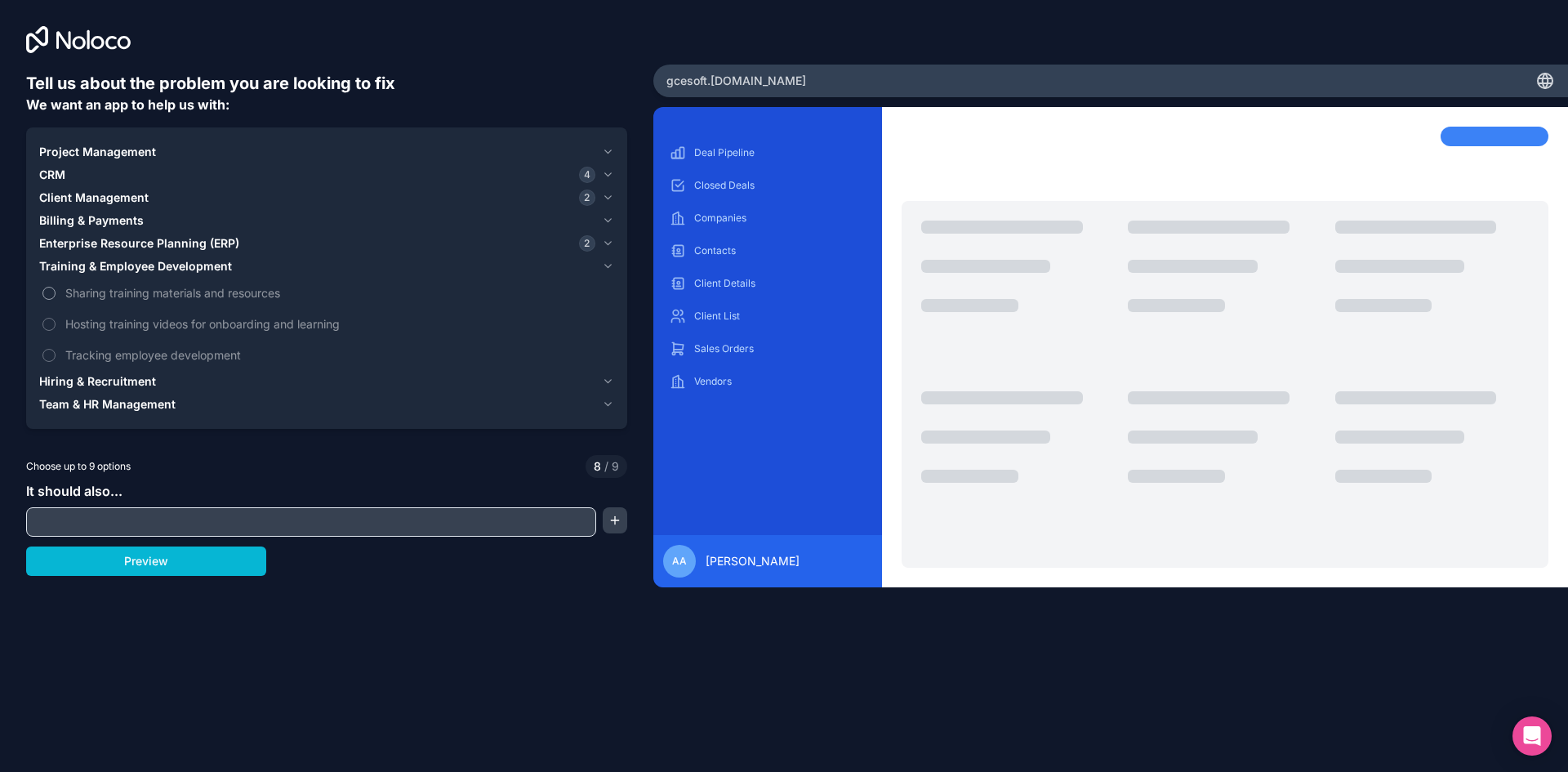
click at [143, 297] on span "Sharing training materials and resources" at bounding box center [338, 292] width 545 height 17
click at [56, 297] on button "Sharing training materials and resources" at bounding box center [49, 292] width 13 height 13
click at [143, 321] on span "Hosting training videos for onboarding and learning" at bounding box center [338, 323] width 545 height 17
click at [143, 352] on span "Tracking employee development" at bounding box center [338, 354] width 545 height 17
click at [134, 378] on span "Hiring & Recruitment" at bounding box center [97, 381] width 116 height 16
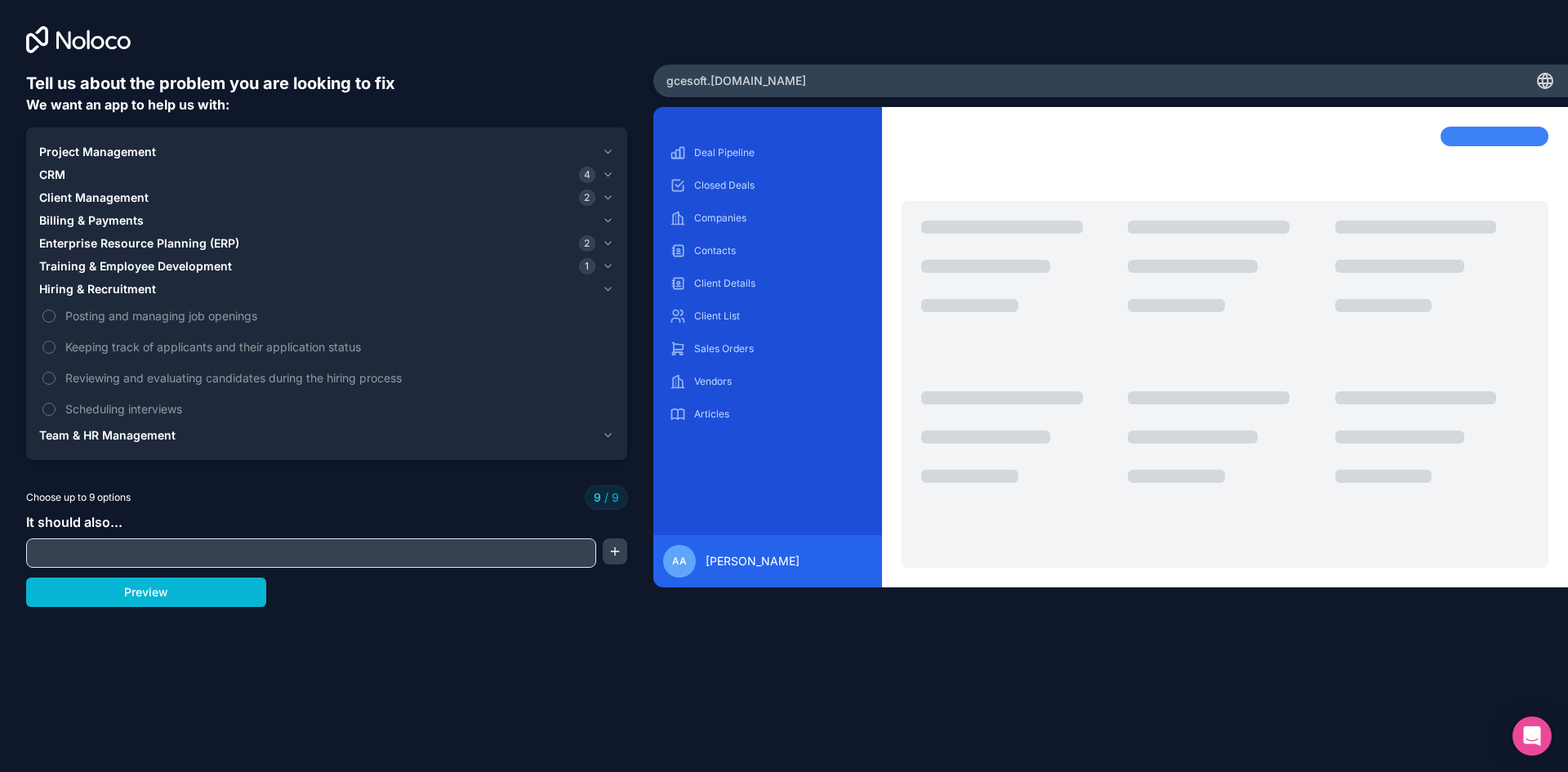
click at [130, 435] on span "Team & HR Management" at bounding box center [106, 435] width 136 height 16
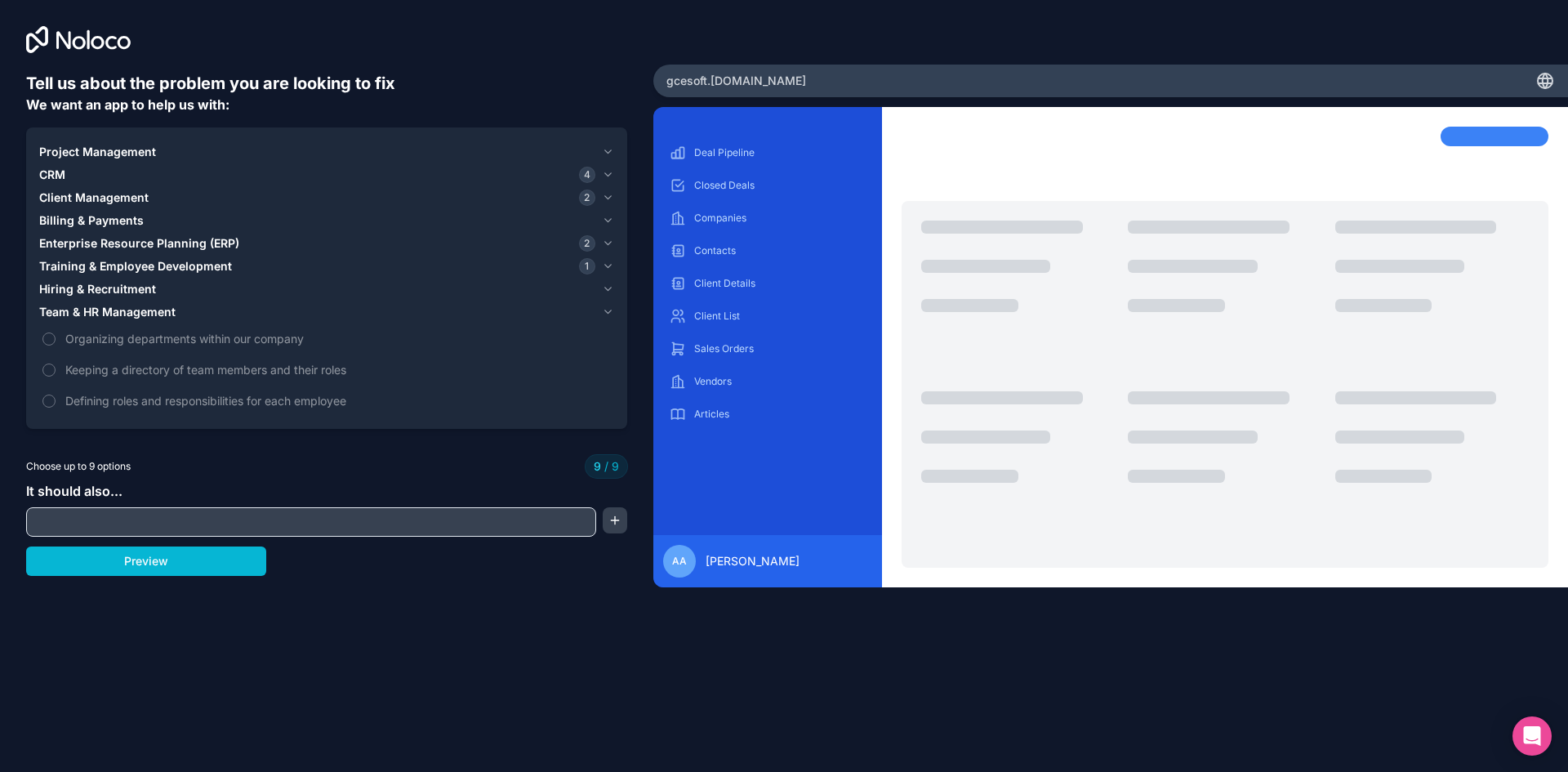
click at [98, 154] on span "Project Management" at bounding box center [97, 151] width 116 height 16
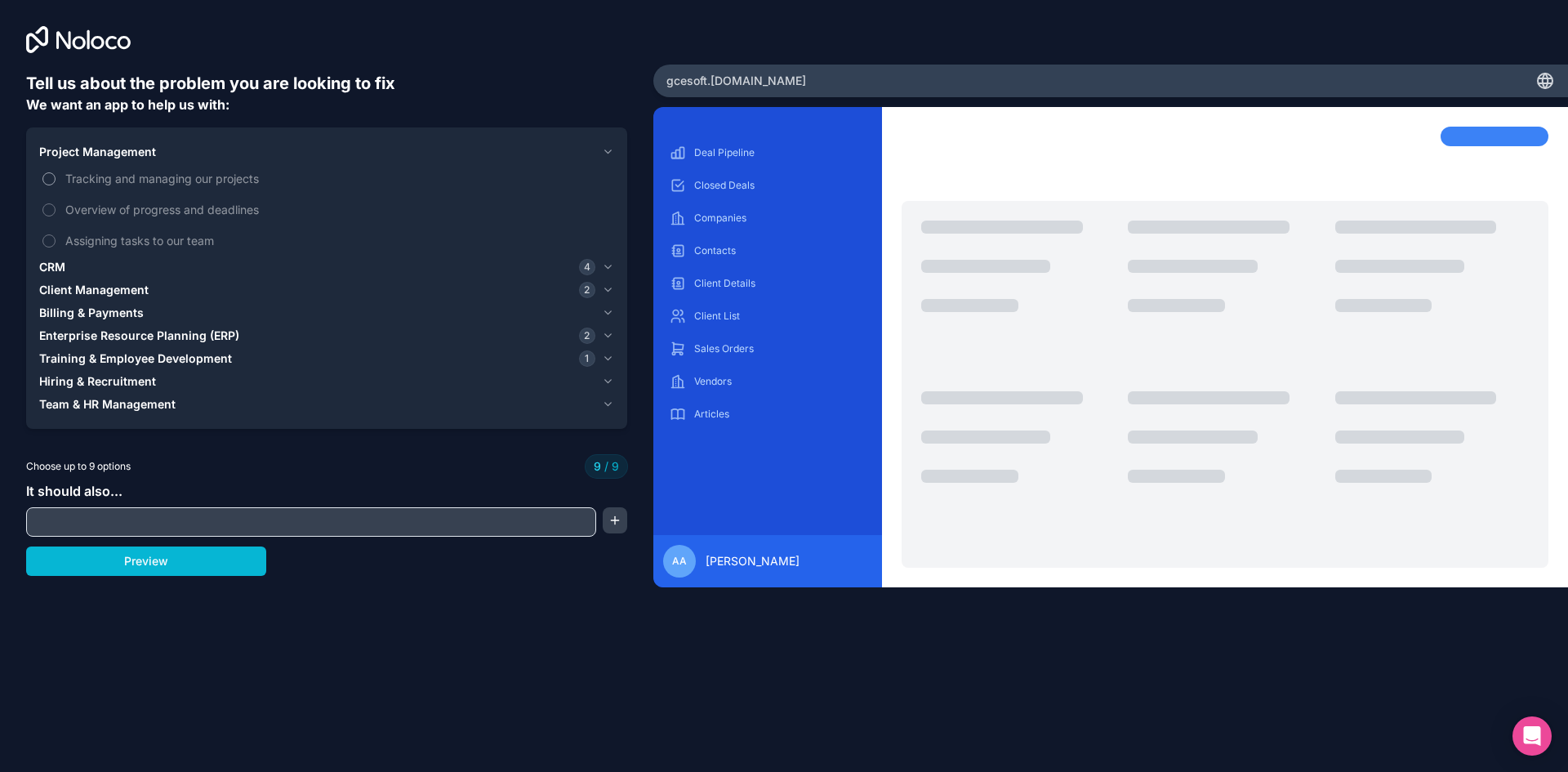
click at [111, 179] on span "Tracking and managing our projects" at bounding box center [338, 178] width 545 height 17
click at [86, 180] on span "Tracking and managing our projects" at bounding box center [338, 178] width 545 height 17
click at [166, 558] on button "Preview" at bounding box center [145, 561] width 240 height 30
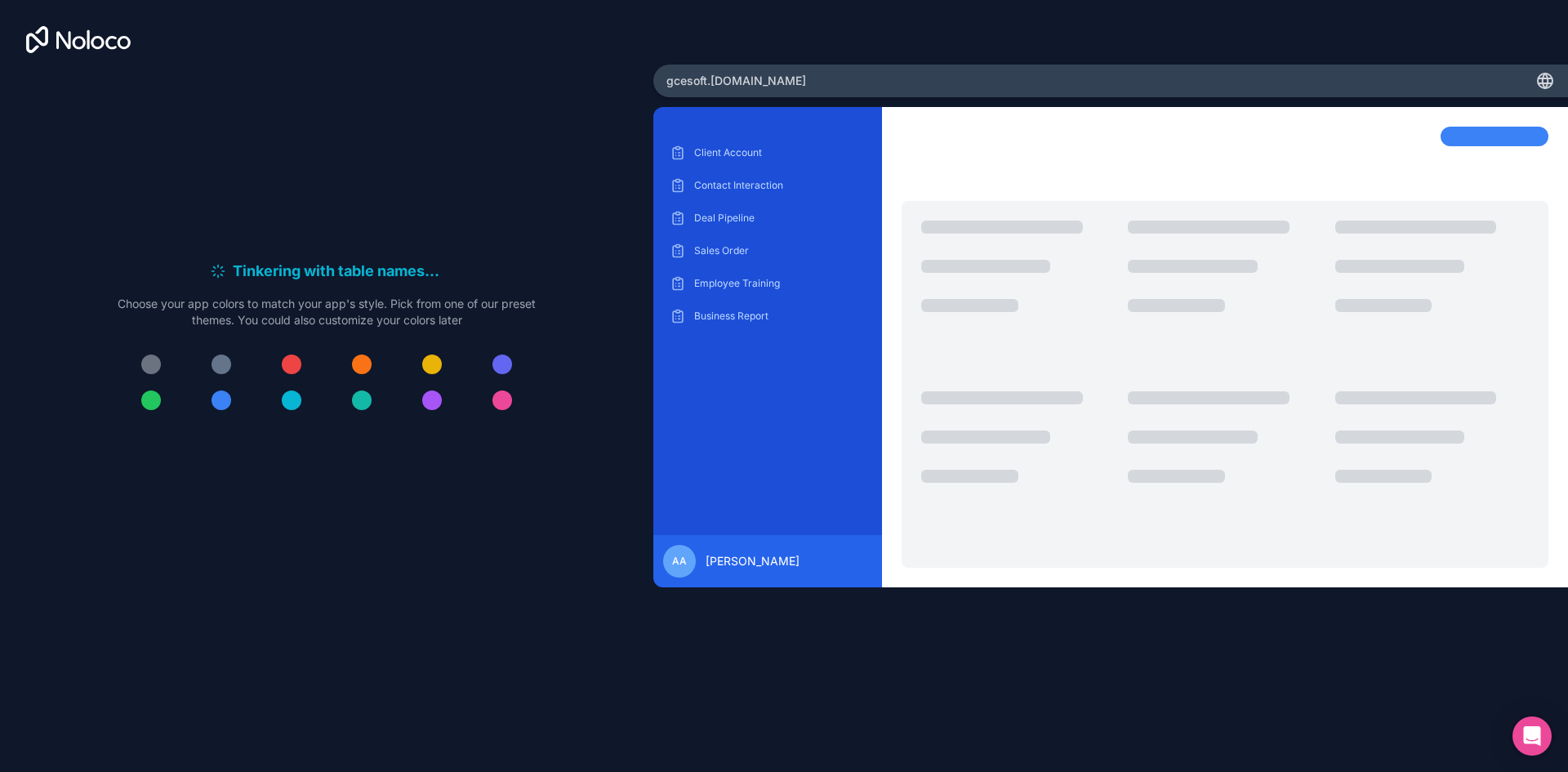
click at [219, 400] on div at bounding box center [222, 400] width 20 height 20
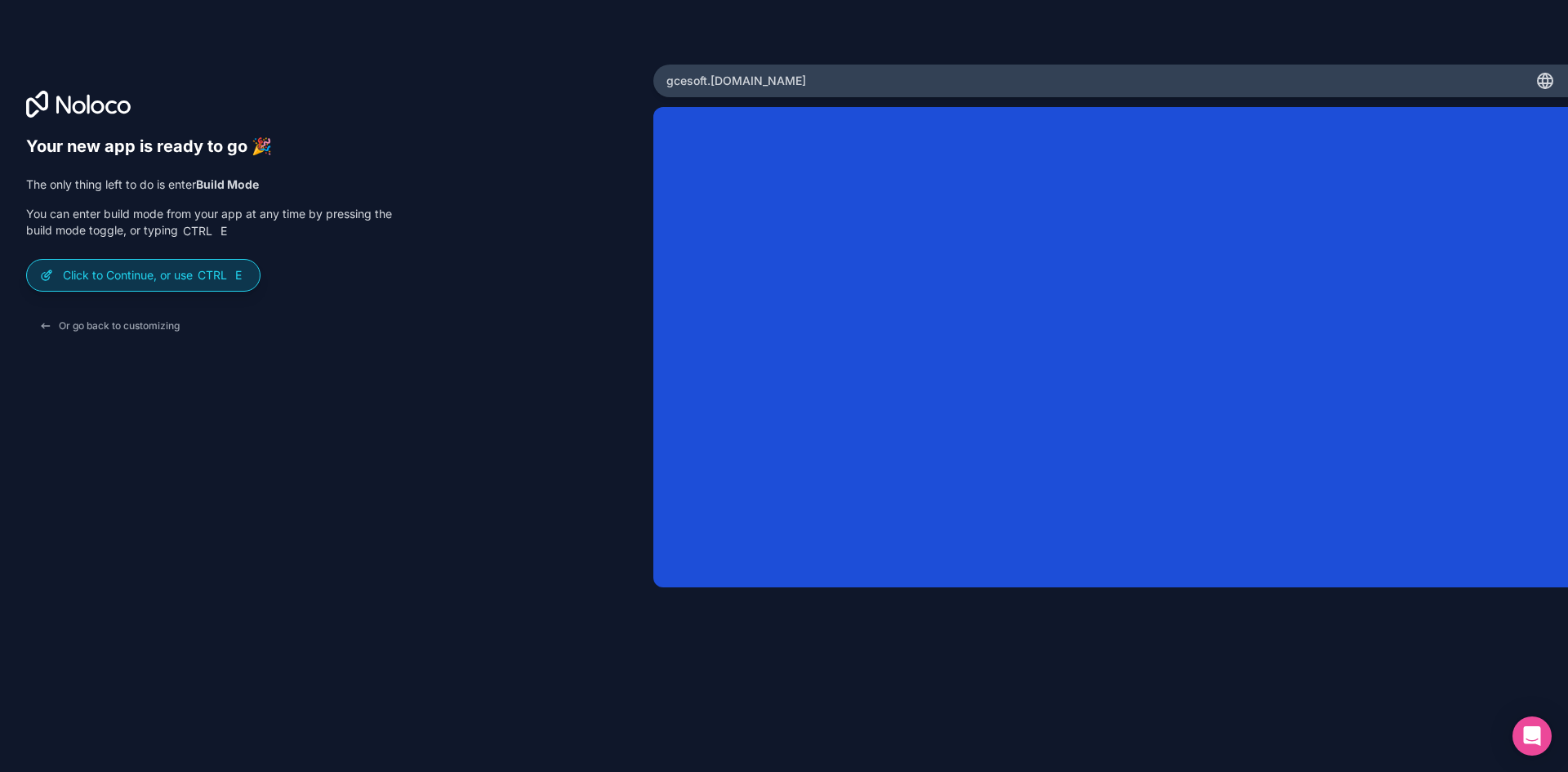
click at [201, 268] on span "Ctrl" at bounding box center [212, 275] width 33 height 15
click at [158, 271] on p "Click to Continue, or use Ctrl E" at bounding box center [154, 275] width 184 height 16
